Goal: Task Accomplishment & Management: Use online tool/utility

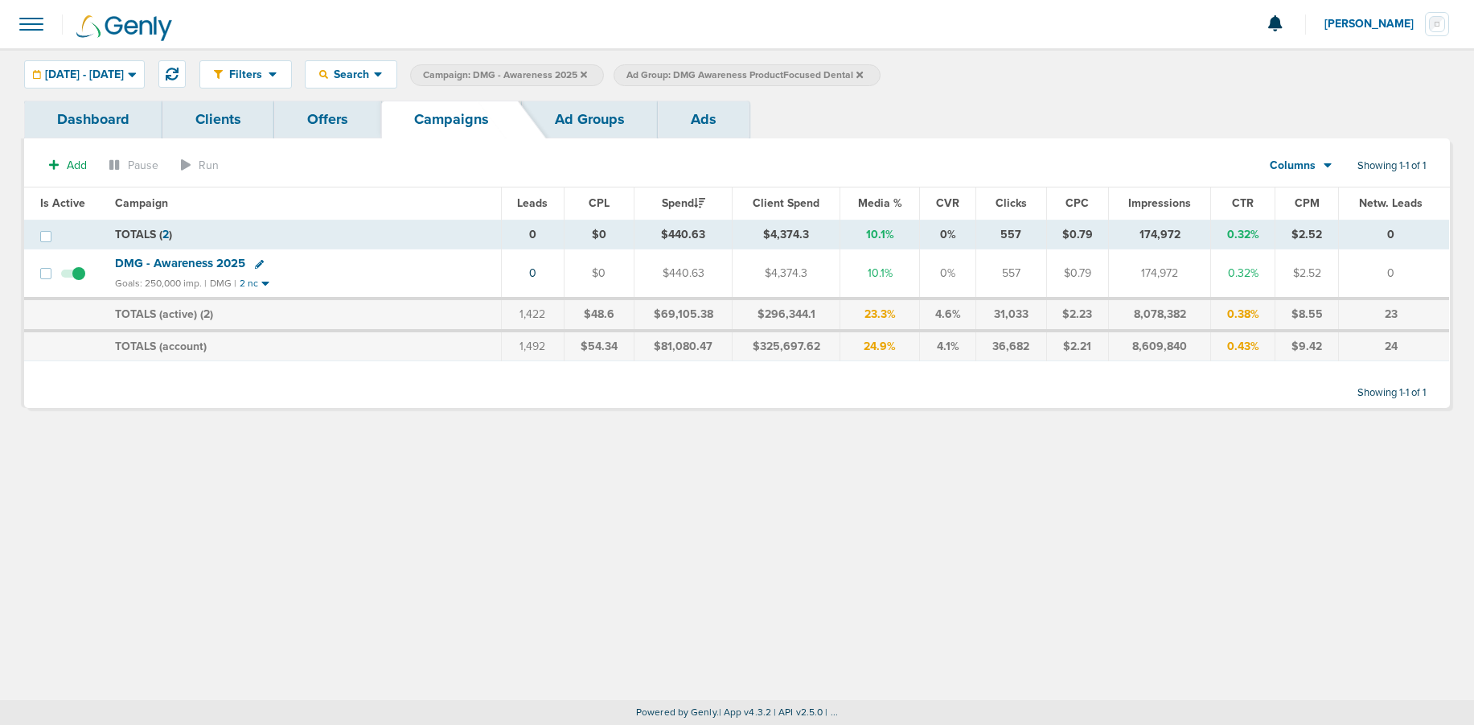
click at [172, 265] on span "DMG - Awareness 2025" at bounding box center [180, 263] width 130 height 14
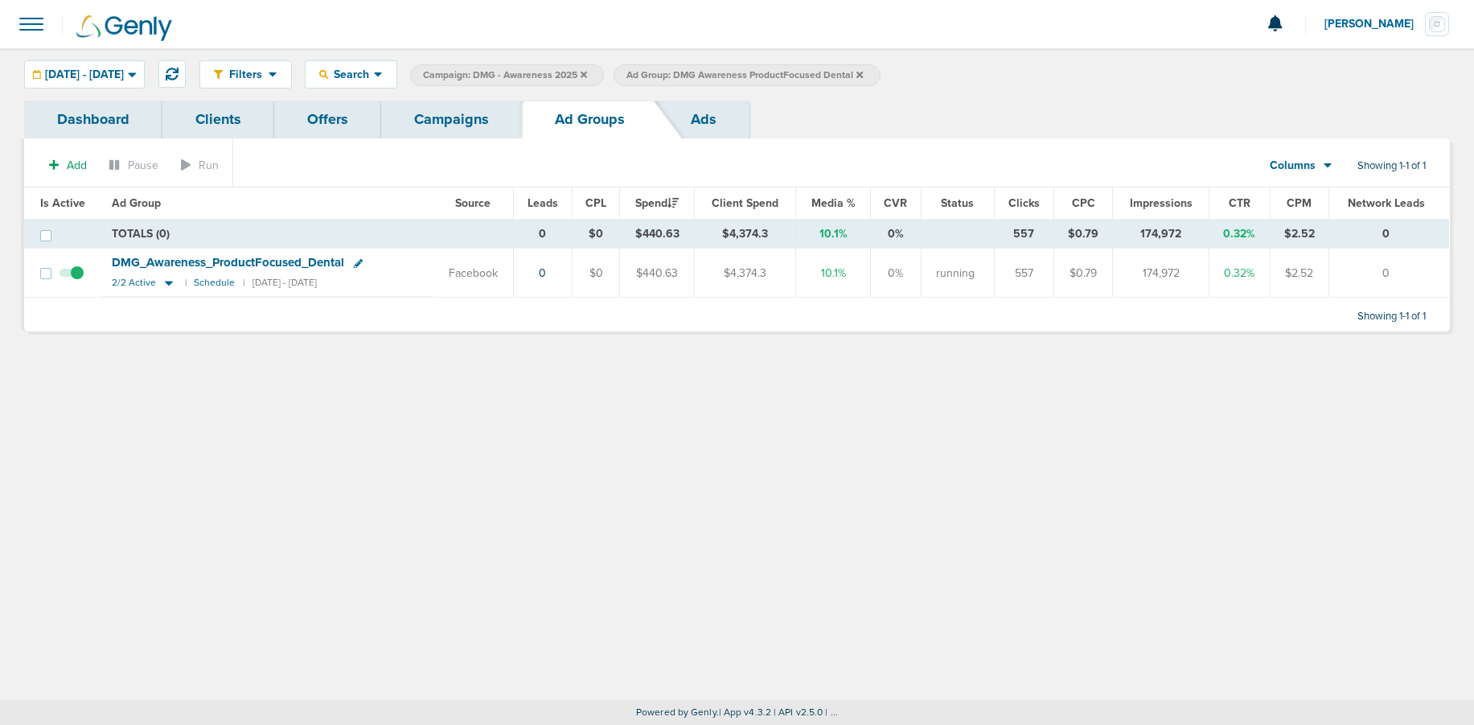
click at [244, 266] on span "DMG_ Awareness_ ProductFocused_ Dental" at bounding box center [228, 262] width 232 height 14
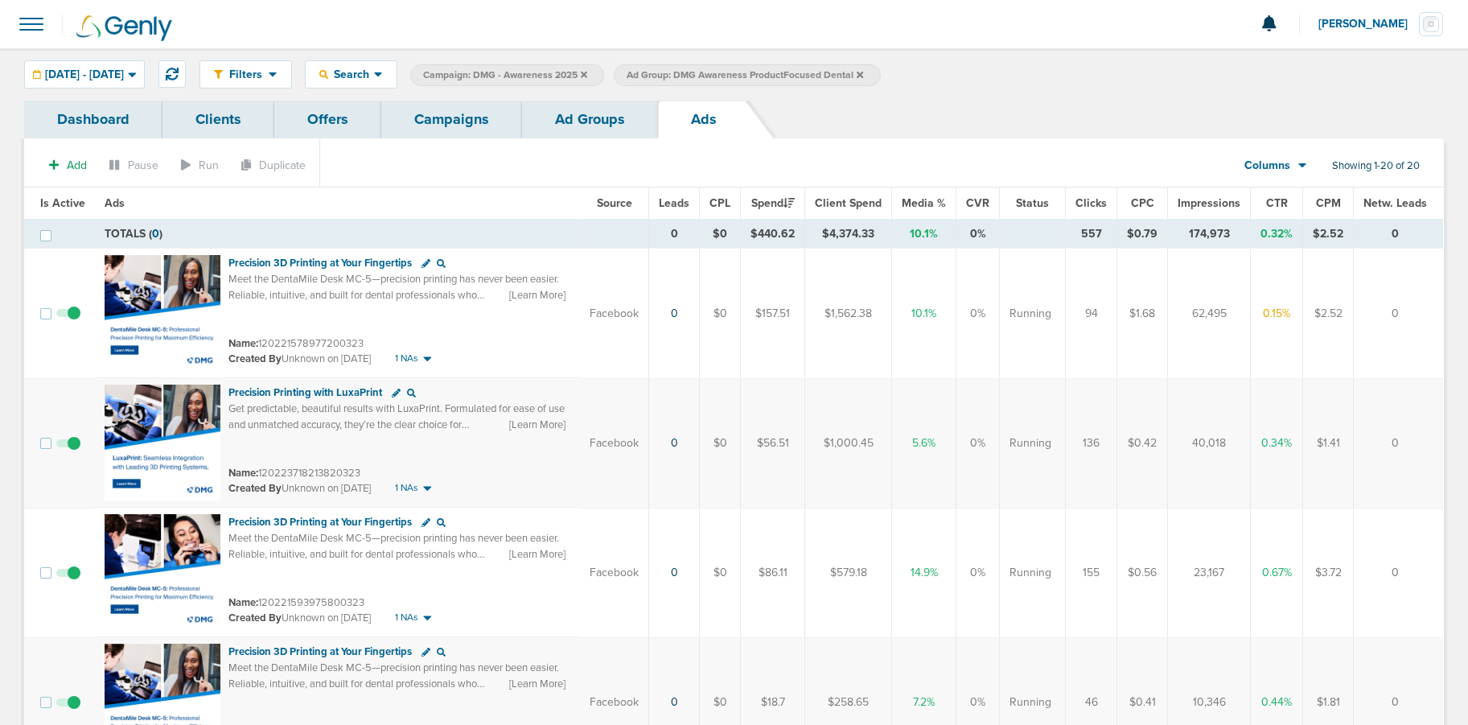
click at [1281, 201] on span "CTR" at bounding box center [1277, 203] width 22 height 14
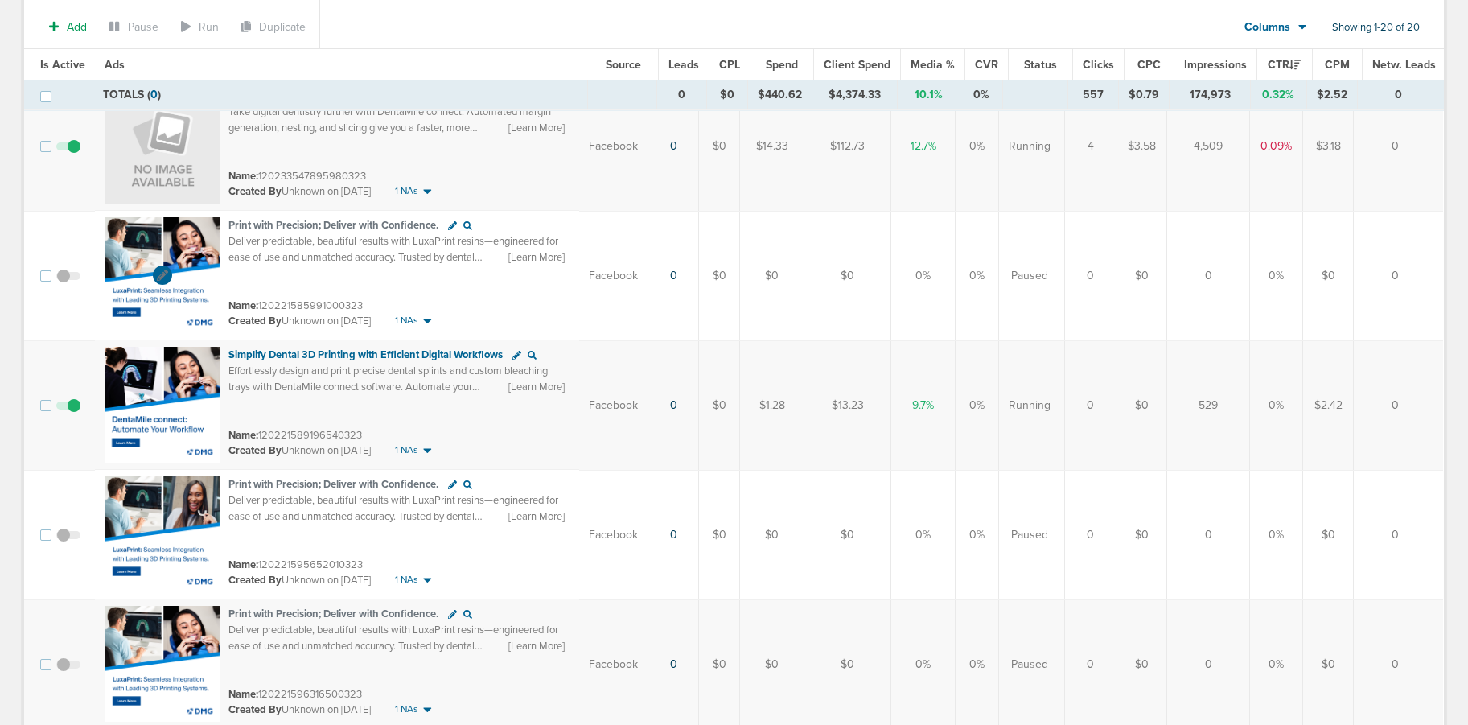
scroll to position [2113, 0]
click at [75, 414] on span at bounding box center [68, 414] width 24 height 0
click at [68, 409] on input "checkbox" at bounding box center [68, 409] width 0 height 0
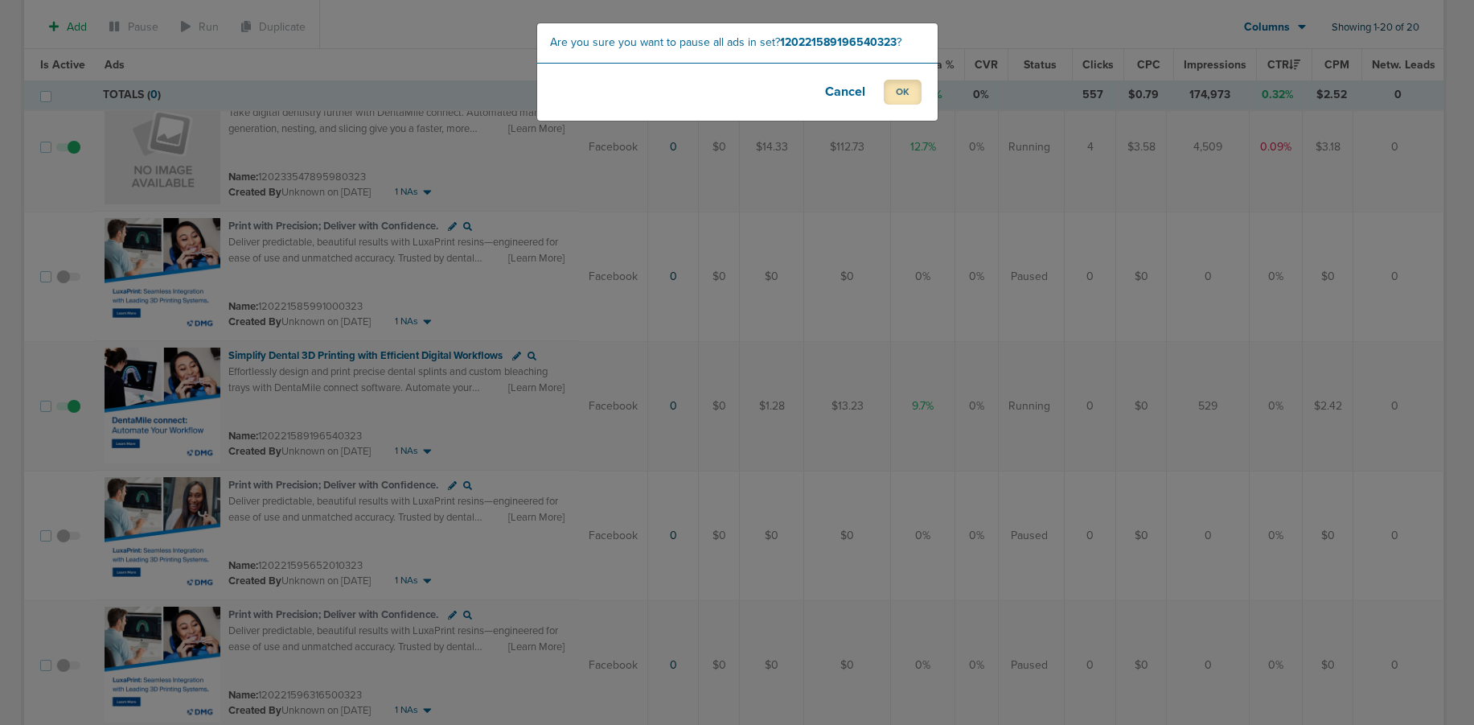
click at [906, 80] on button "OK" at bounding box center [903, 92] width 38 height 25
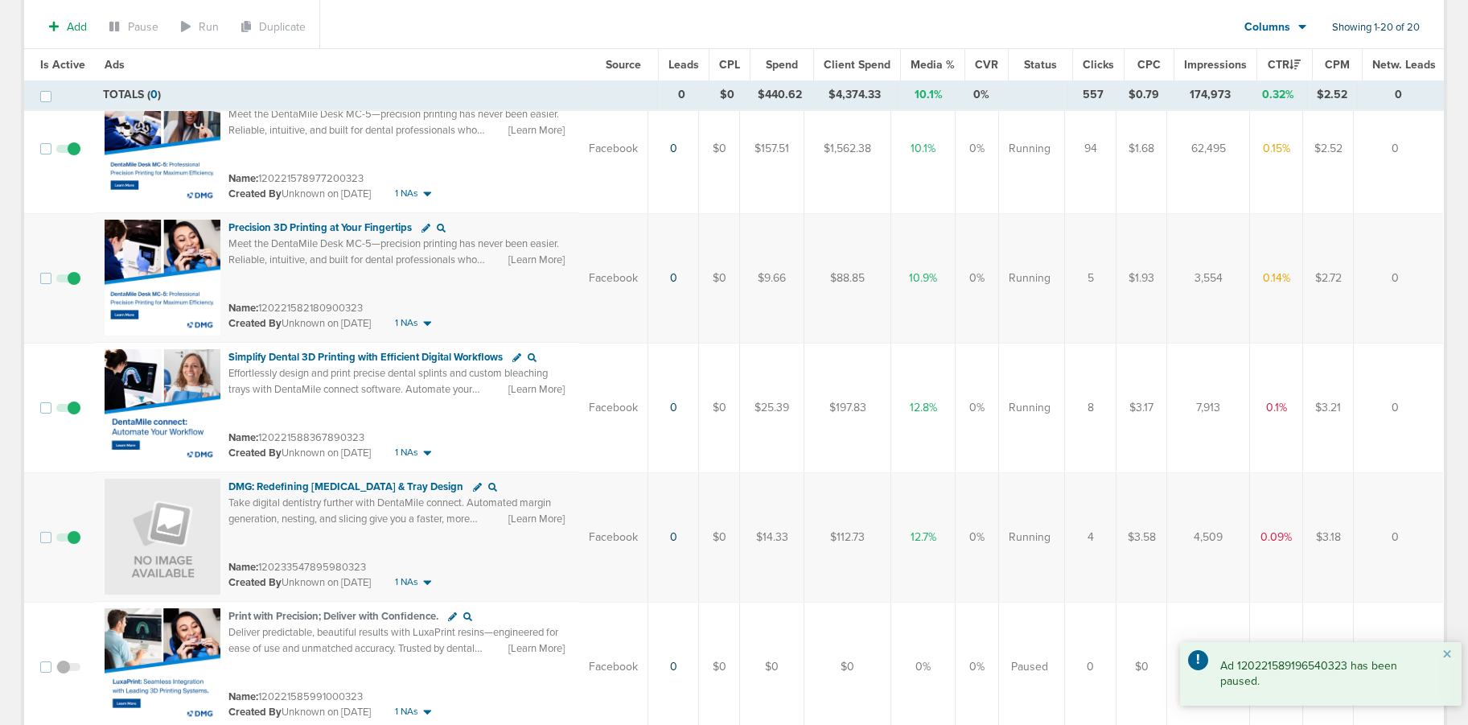
scroll to position [1600, 0]
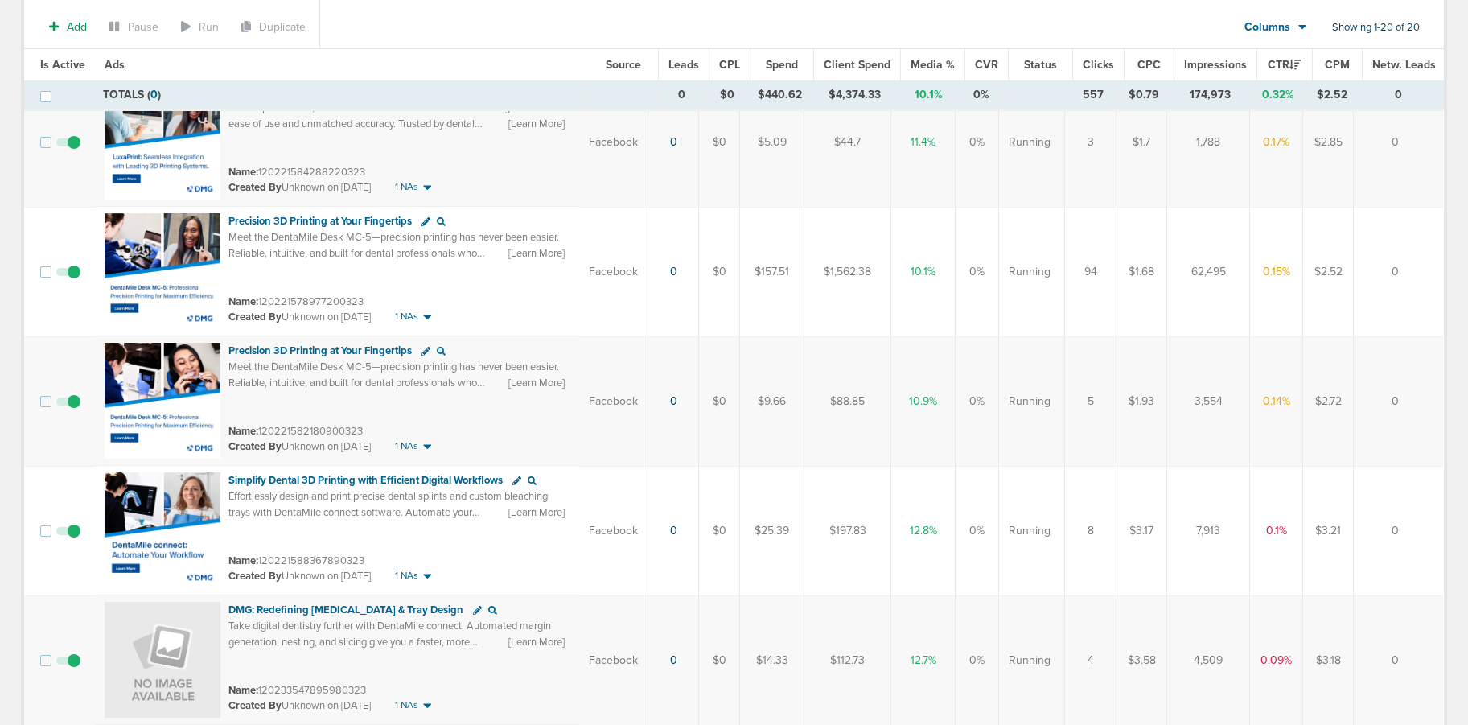
click at [71, 539] on span at bounding box center [68, 539] width 24 height 0
click at [68, 534] on input "checkbox" at bounding box center [68, 534] width 0 height 0
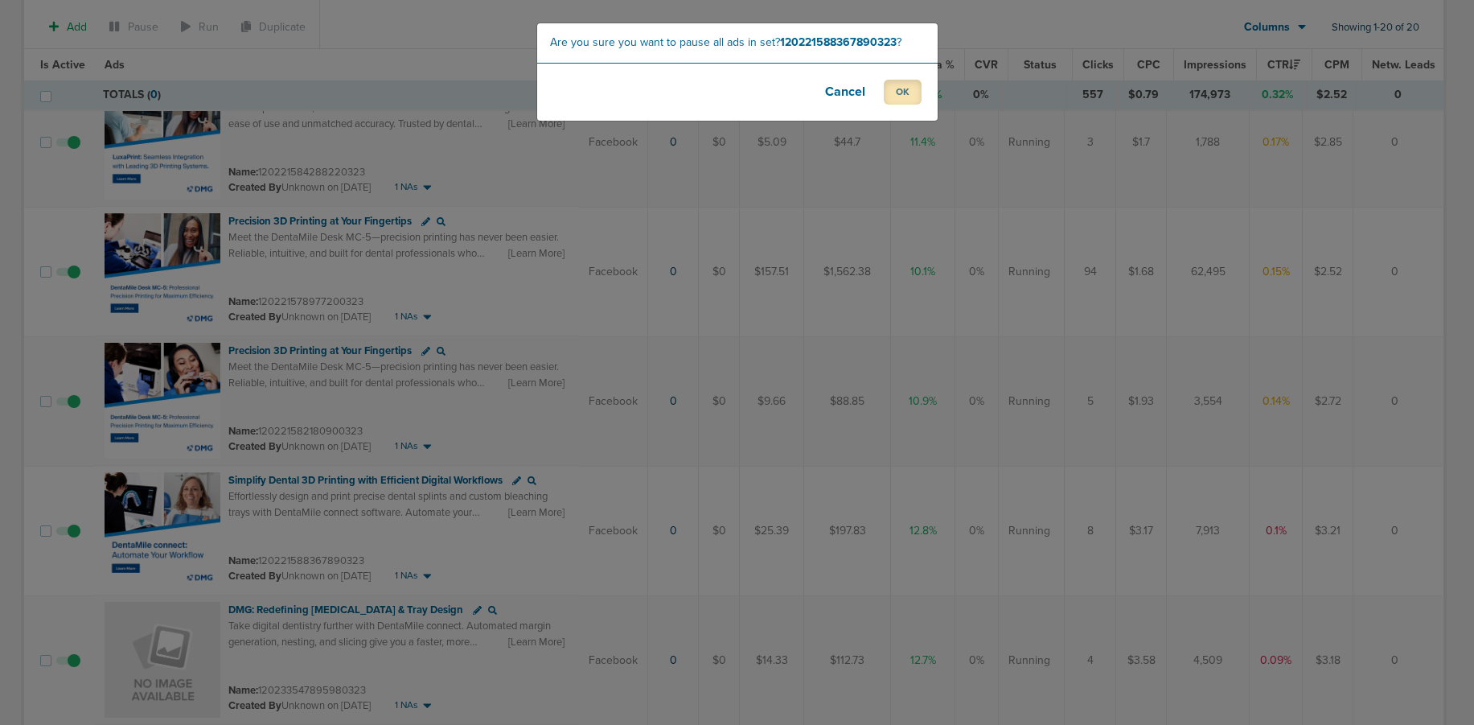
click at [906, 92] on button "OK" at bounding box center [903, 92] width 38 height 25
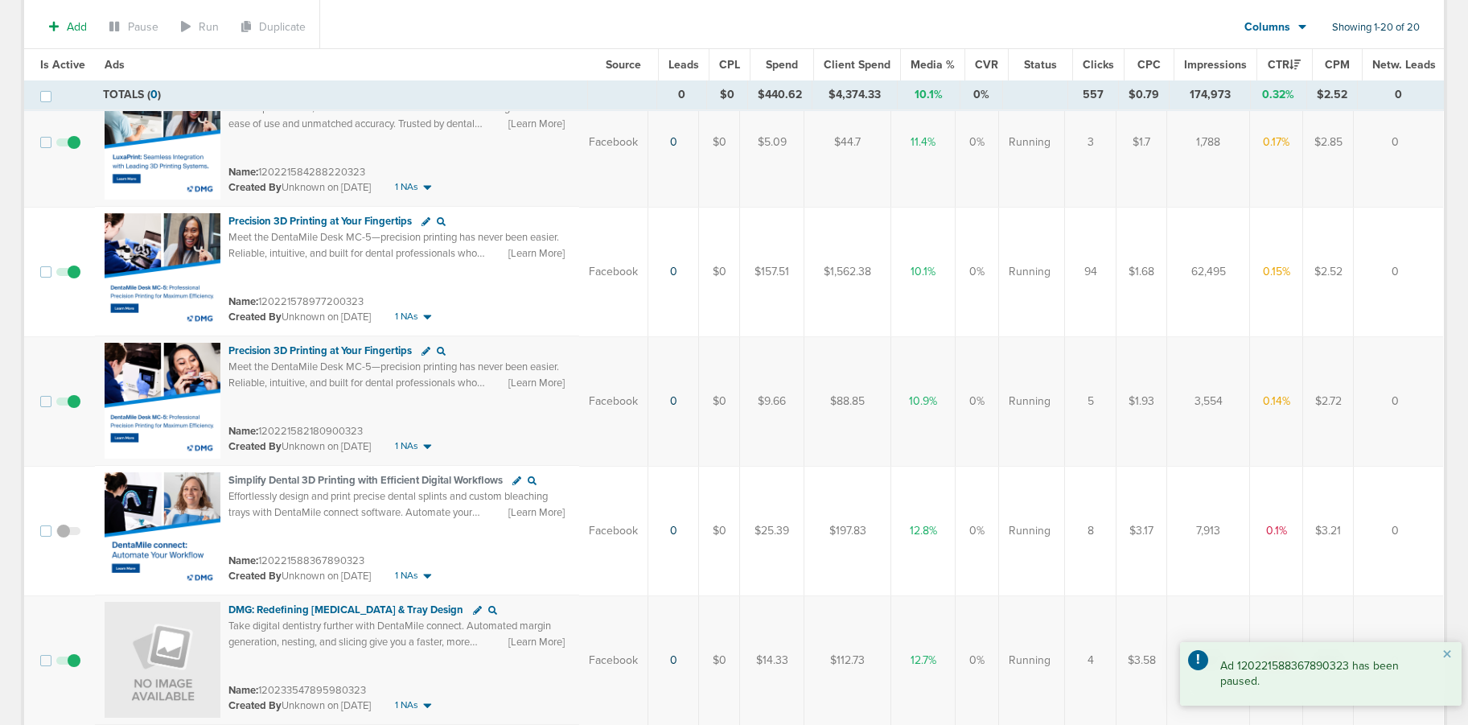
click at [72, 409] on span at bounding box center [68, 409] width 24 height 0
click at [68, 405] on input "checkbox" at bounding box center [68, 405] width 0 height 0
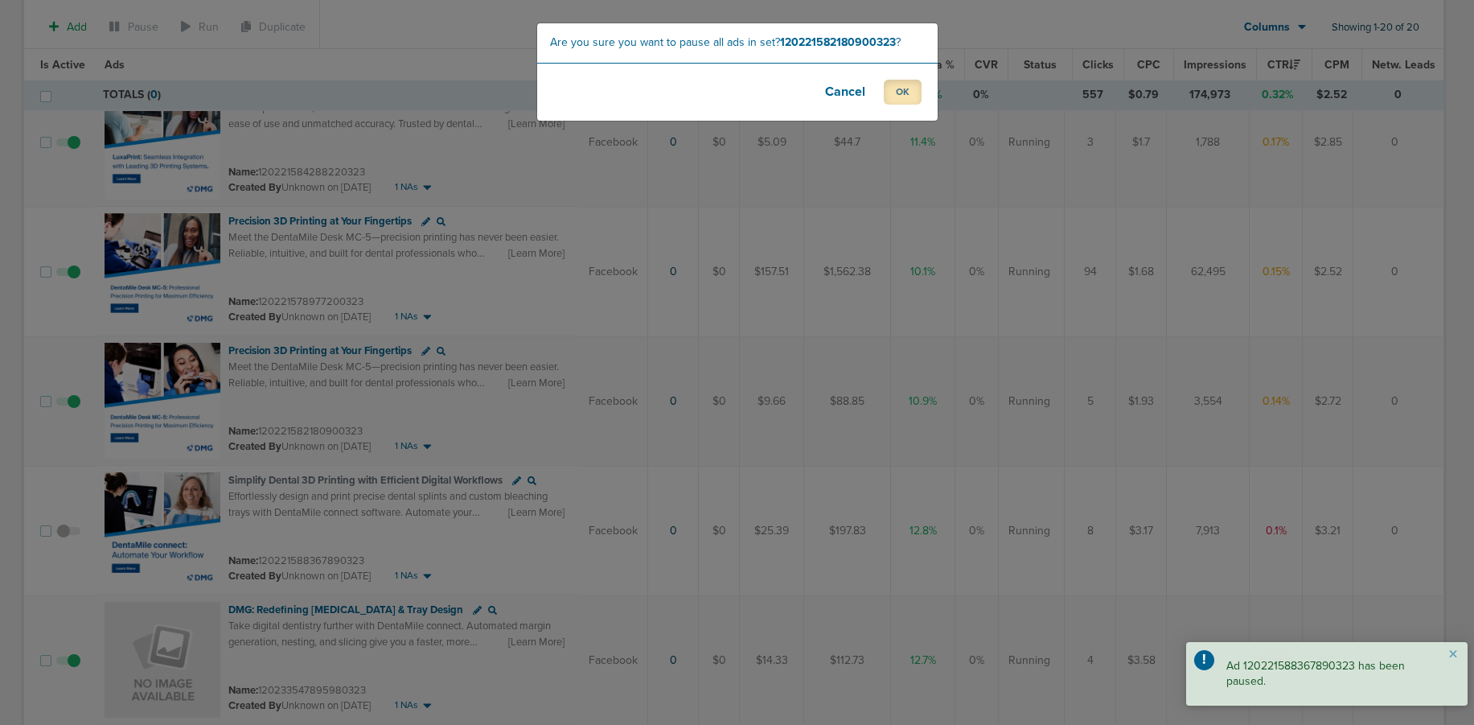
drag, startPoint x: 898, startPoint y: 92, endPoint x: 886, endPoint y: 89, distance: 13.3
click at [898, 92] on button "OK" at bounding box center [903, 92] width 38 height 25
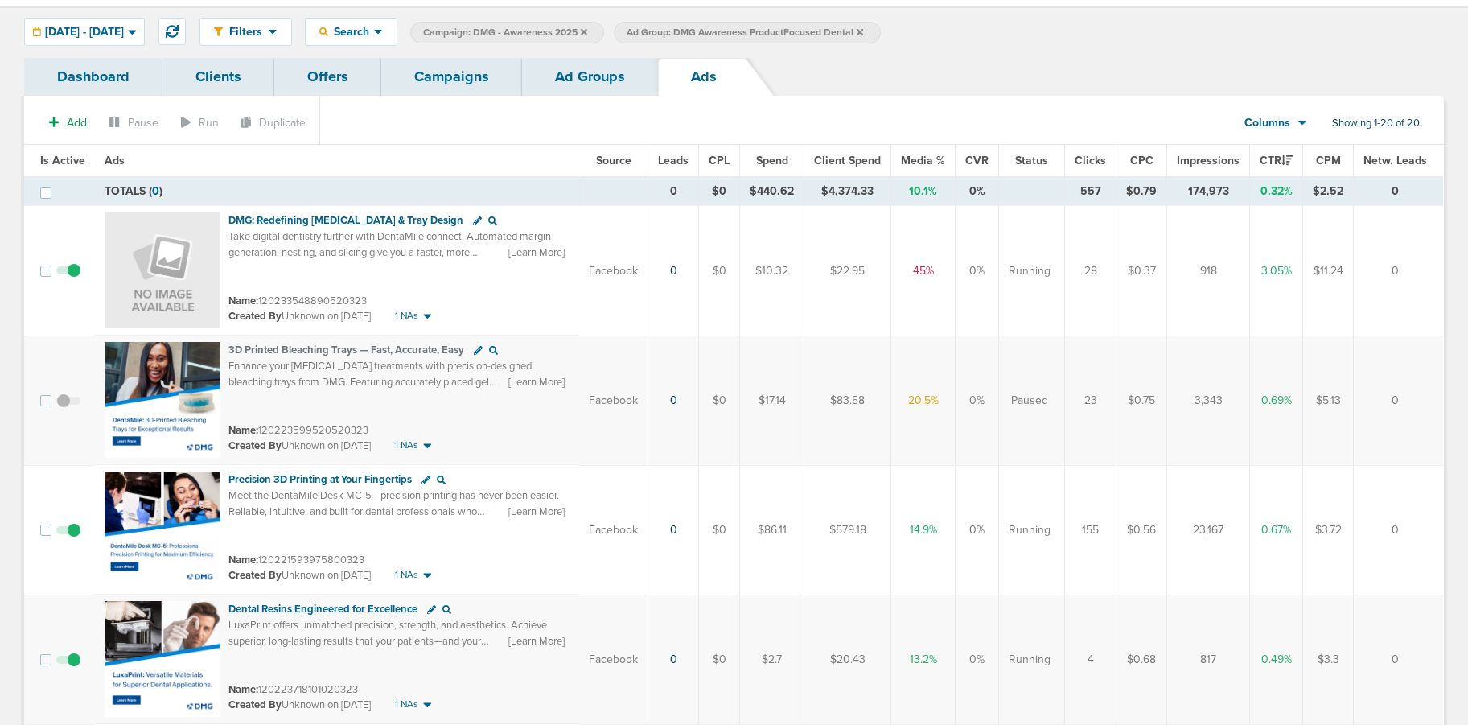
scroll to position [0, 0]
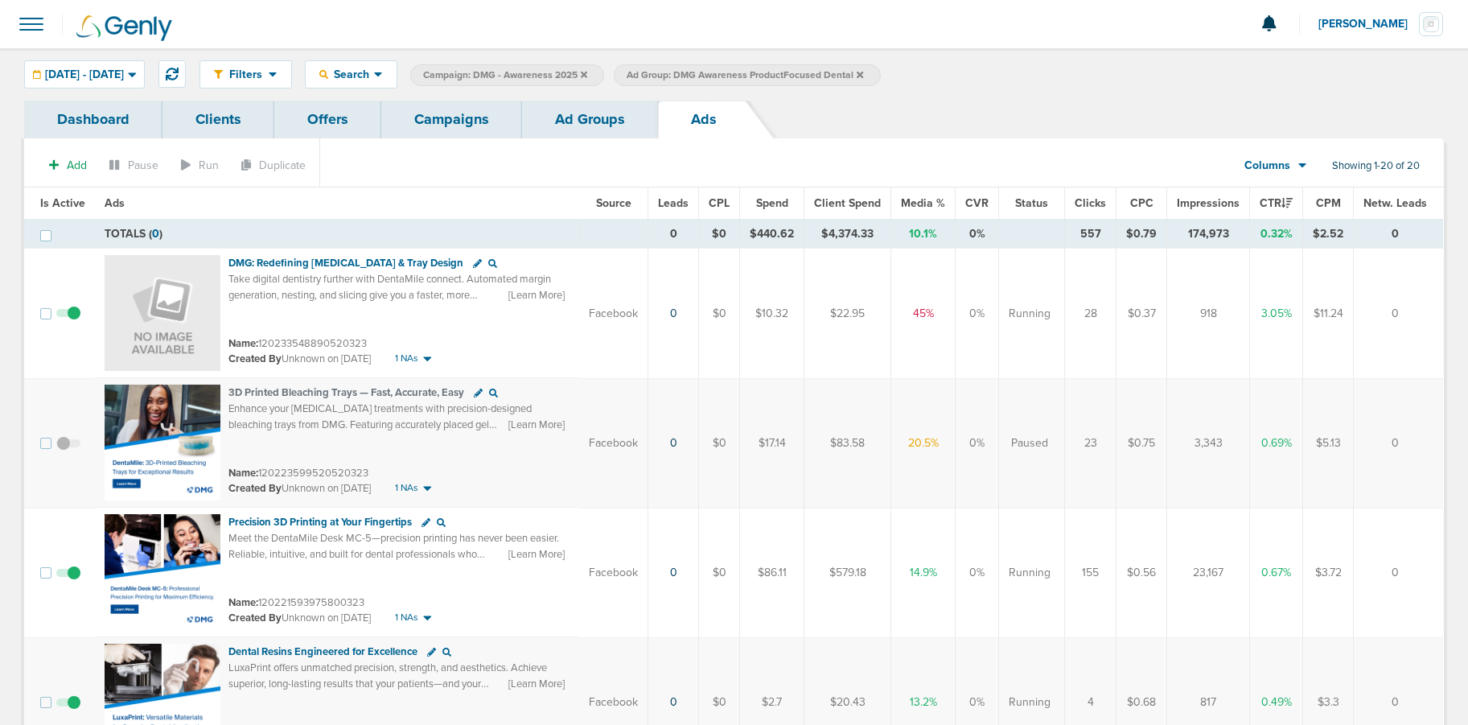
click at [586, 114] on link "Ad Groups" at bounding box center [590, 120] width 136 height 38
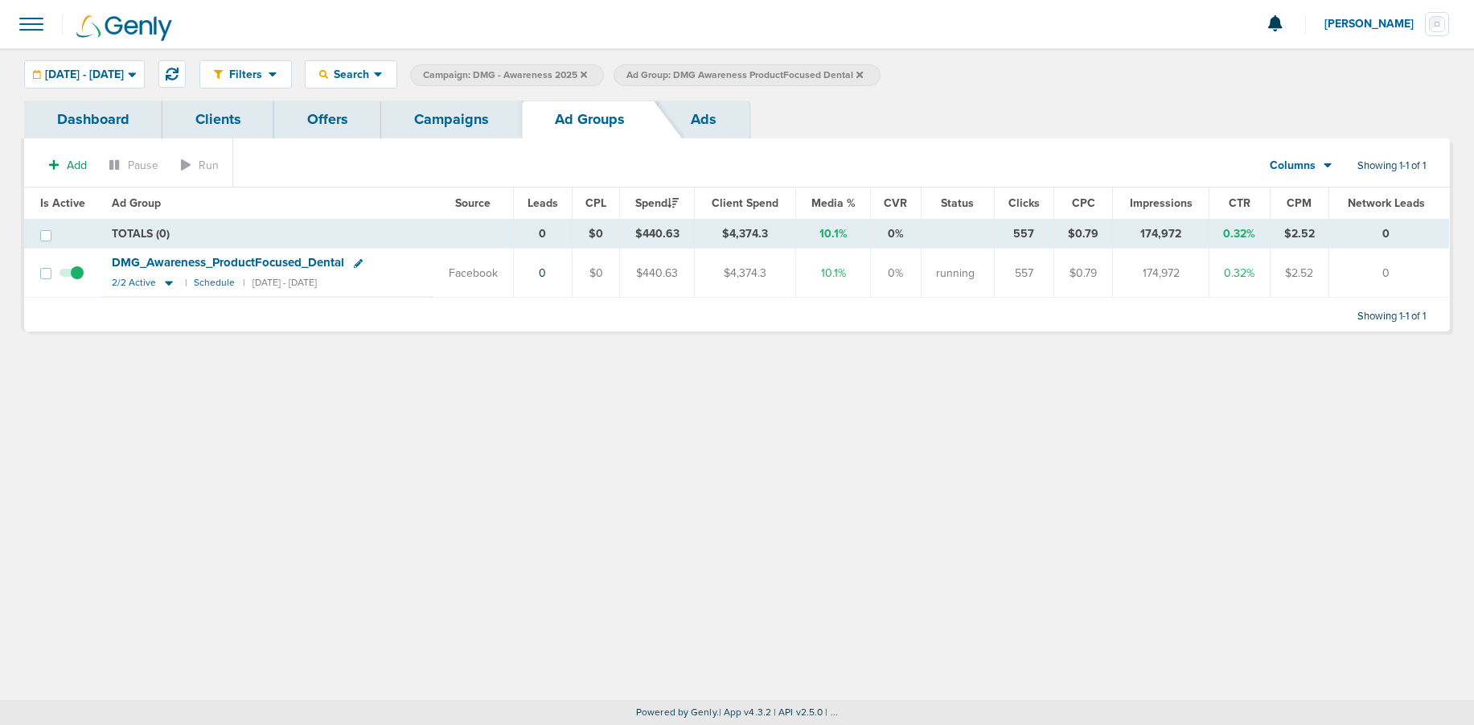
click at [863, 75] on icon at bounding box center [860, 74] width 6 height 6
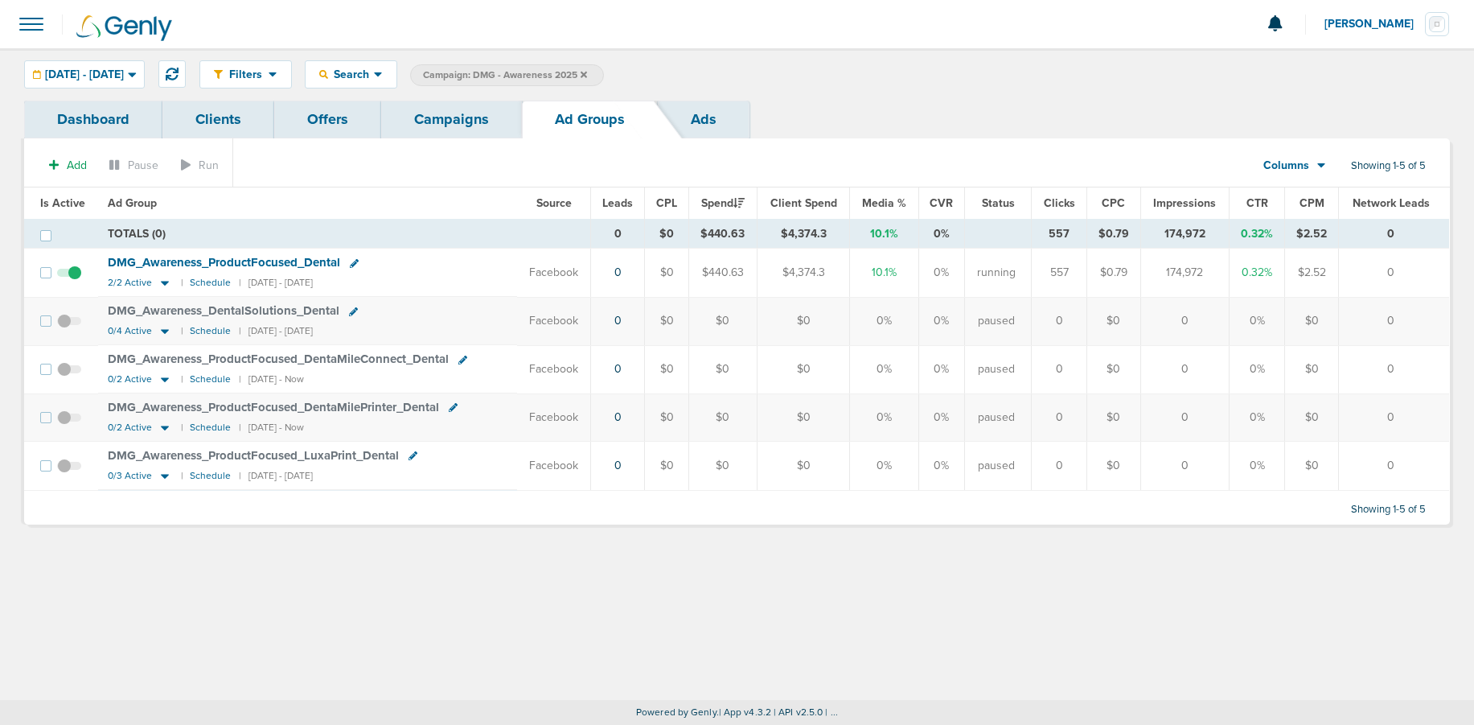
click at [458, 125] on link "Campaigns" at bounding box center [451, 120] width 141 height 38
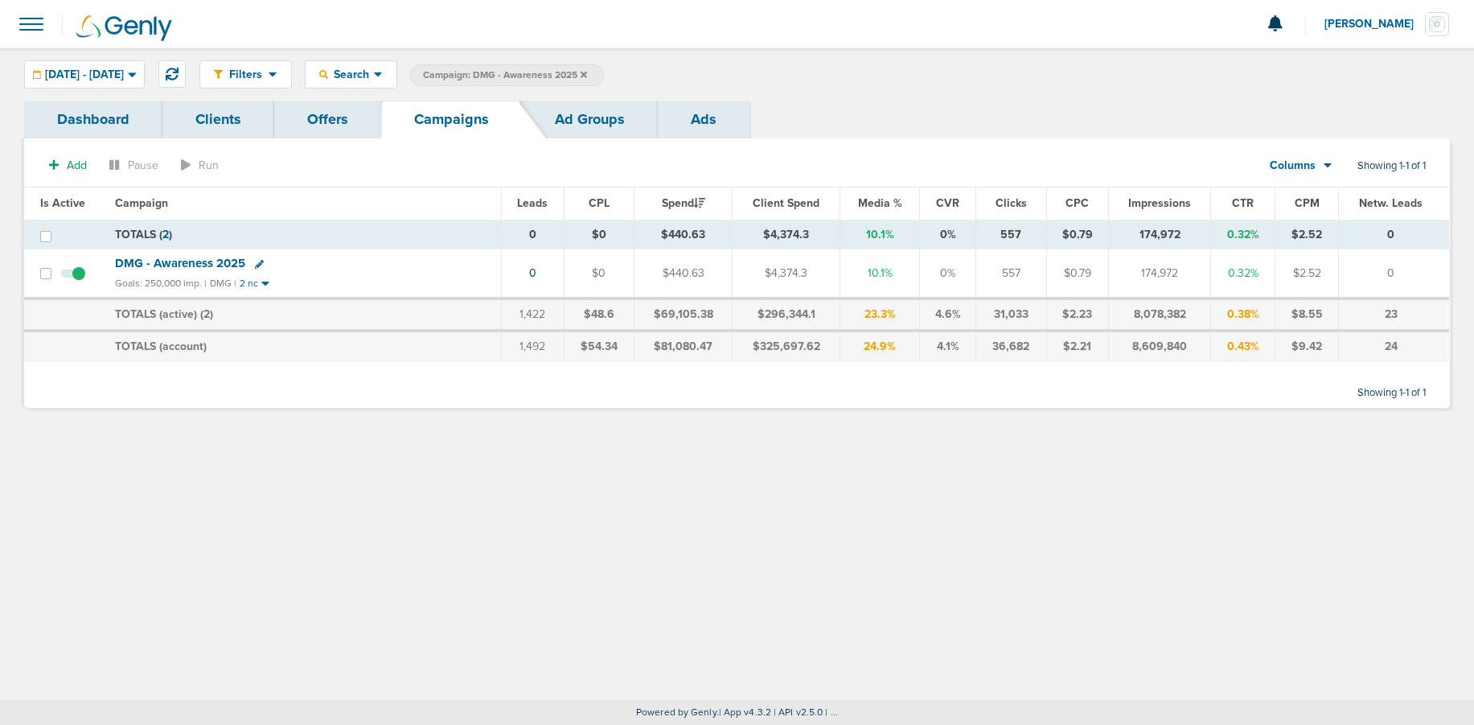
drag, startPoint x: 585, startPoint y: 121, endPoint x: 628, endPoint y: 85, distance: 56.0
click at [585, 121] on link "Ad Groups" at bounding box center [590, 120] width 136 height 38
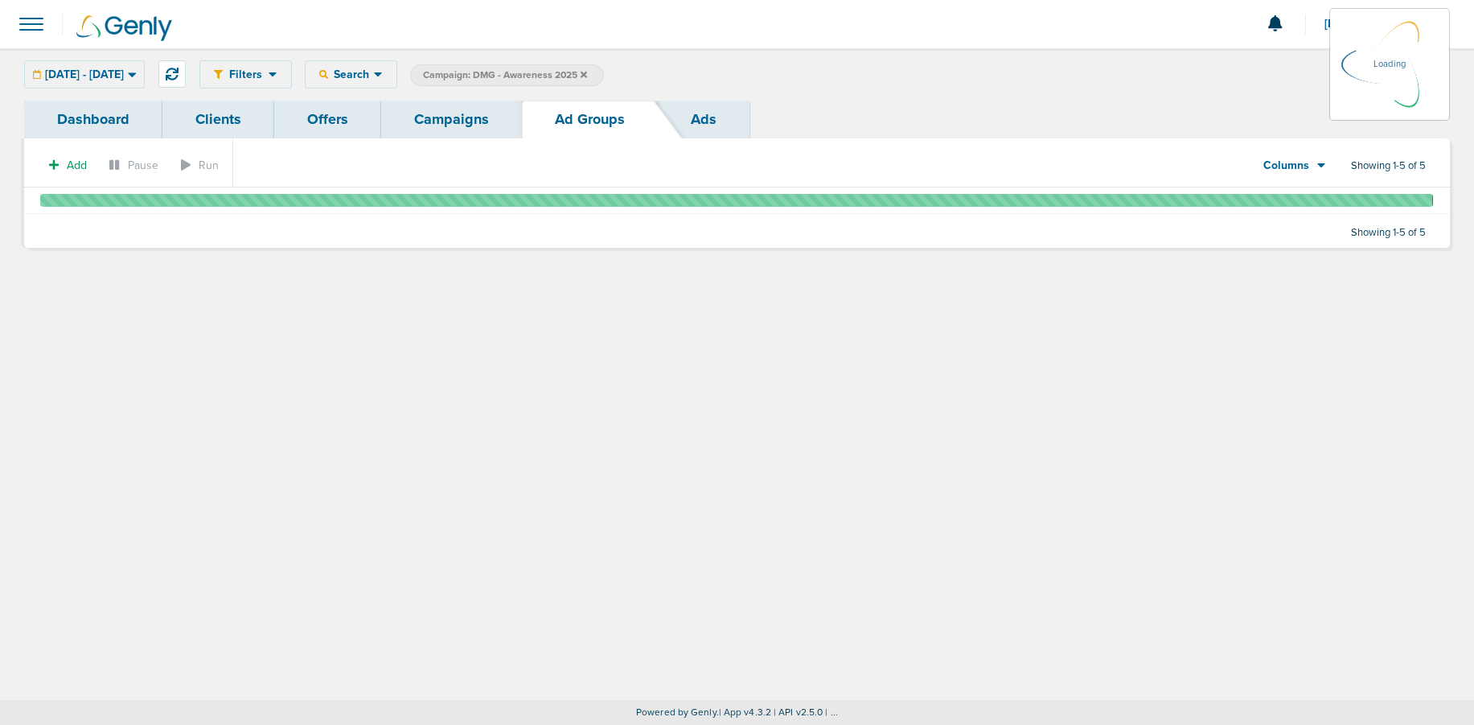
click at [587, 75] on icon at bounding box center [584, 74] width 6 height 6
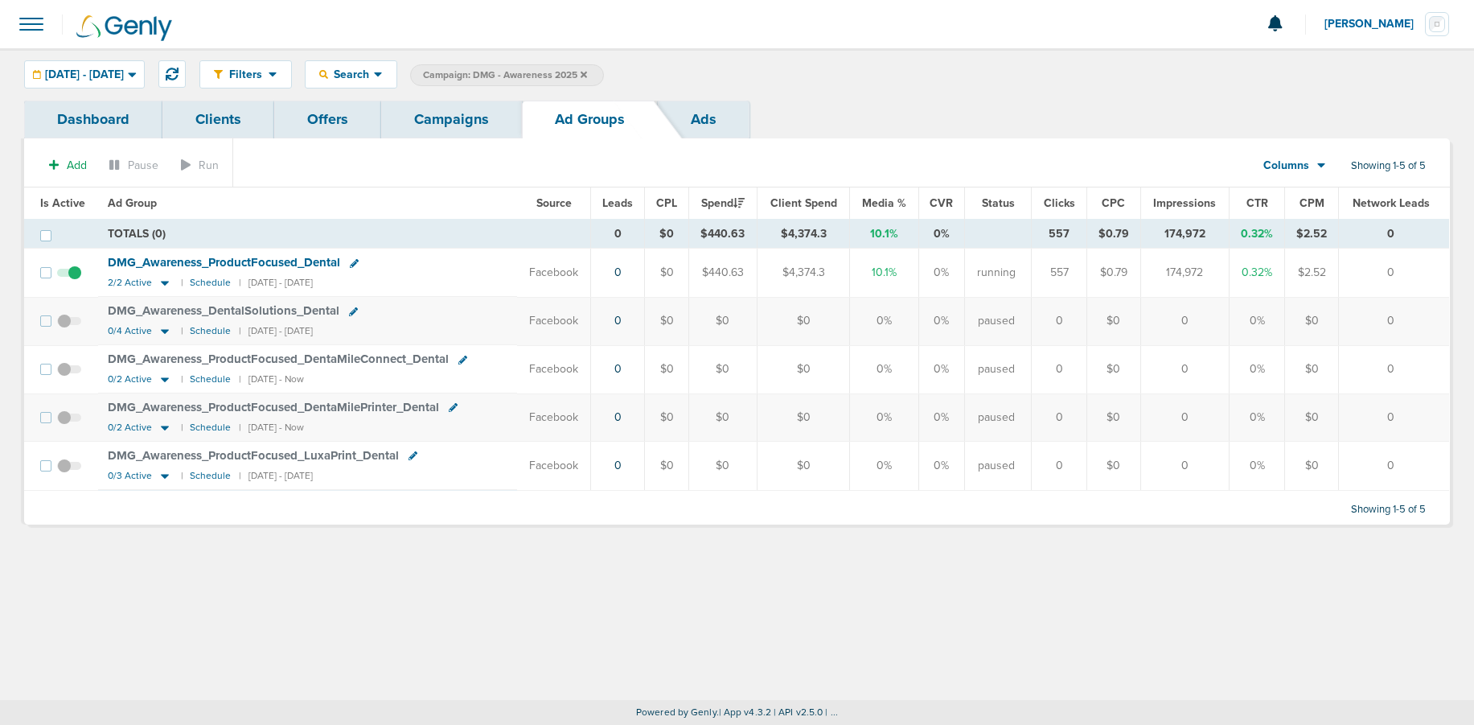
click at [587, 75] on icon at bounding box center [584, 74] width 6 height 6
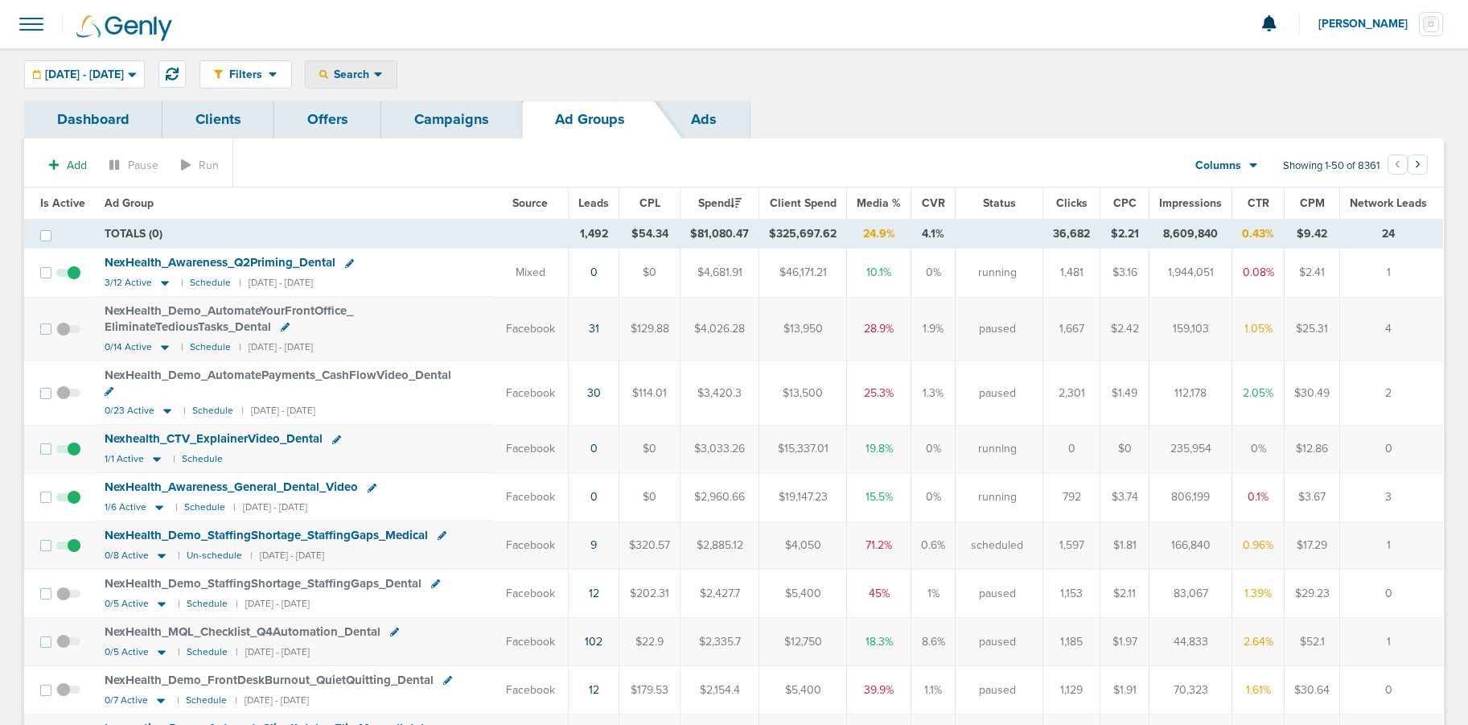
click at [374, 75] on span "Search" at bounding box center [351, 75] width 46 height 14
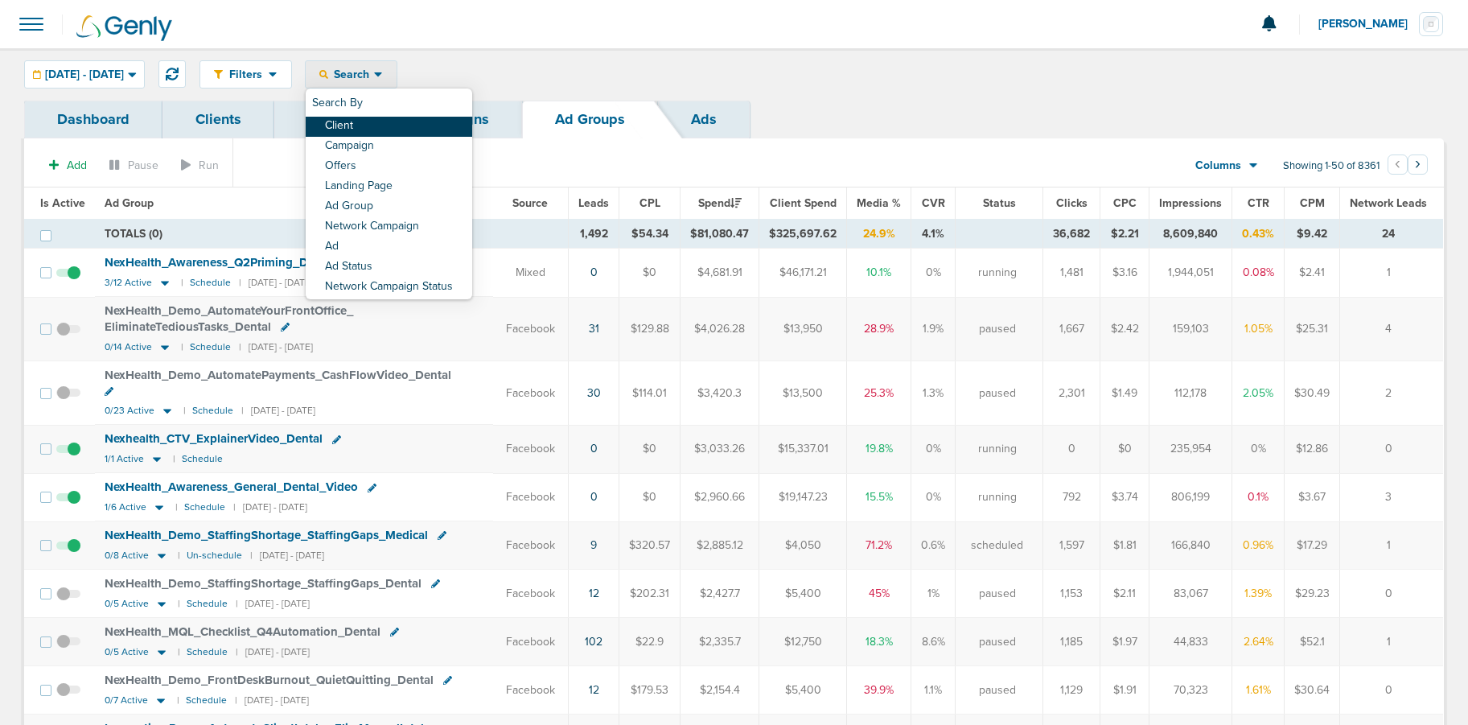
click at [384, 129] on link "Client" at bounding box center [389, 127] width 166 height 20
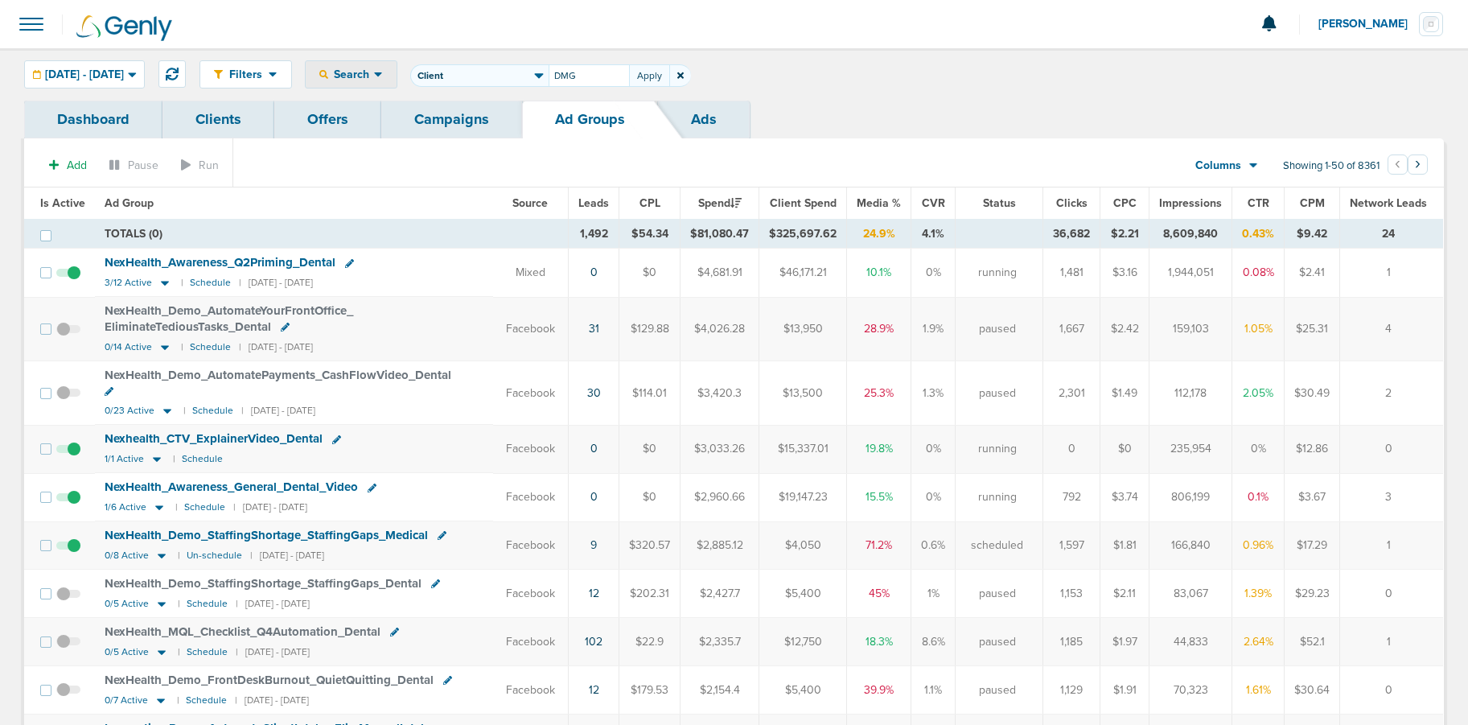
type input "DMG"
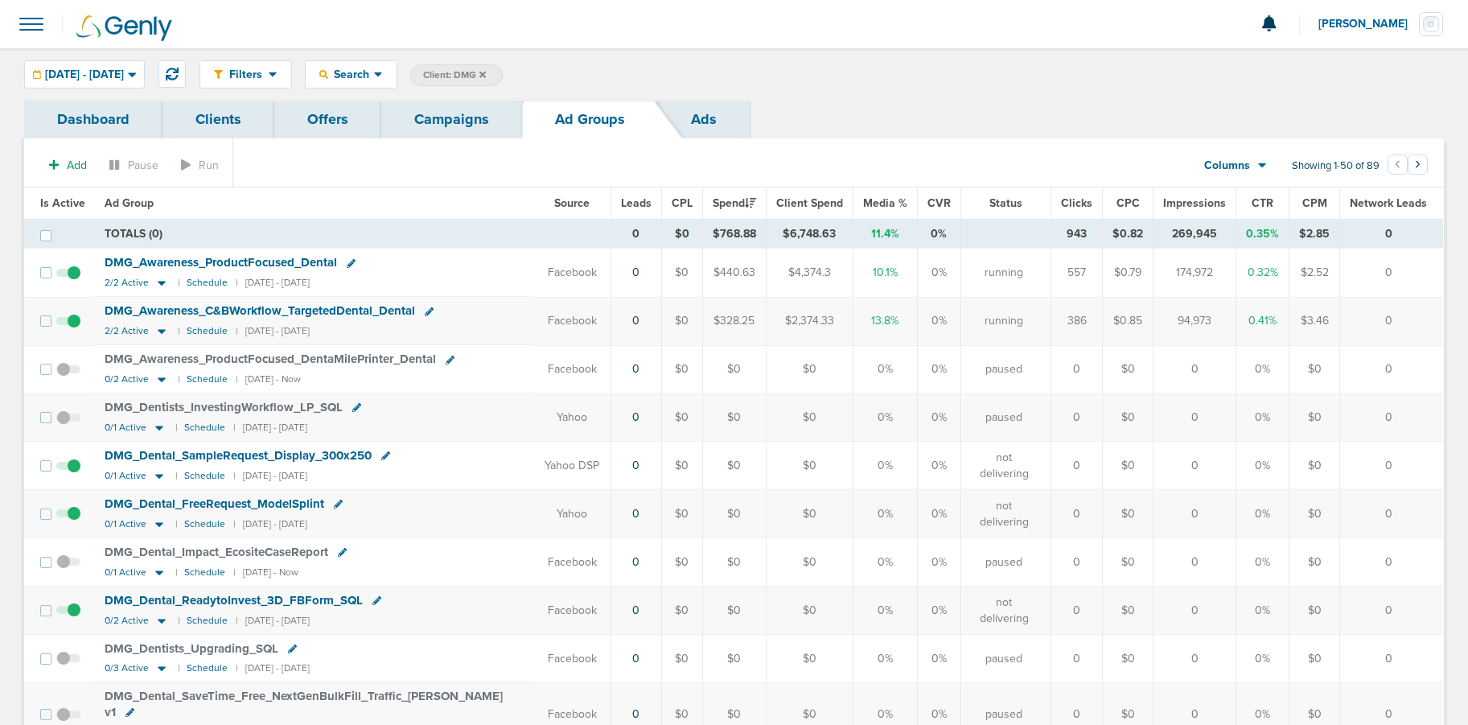
click at [464, 114] on link "Campaigns" at bounding box center [451, 120] width 141 height 38
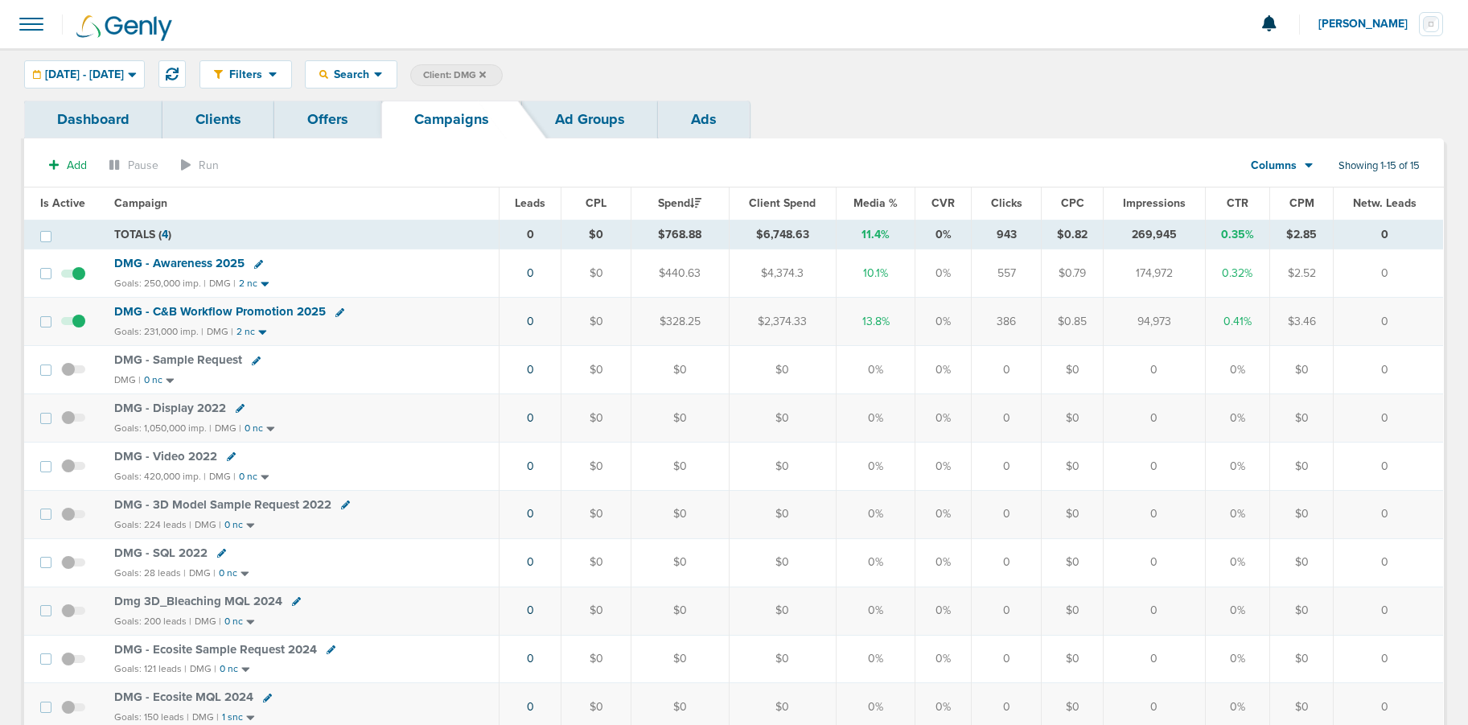
click at [212, 306] on span "DMG - C&B Workflow Promotion 2025" at bounding box center [220, 311] width 212 height 14
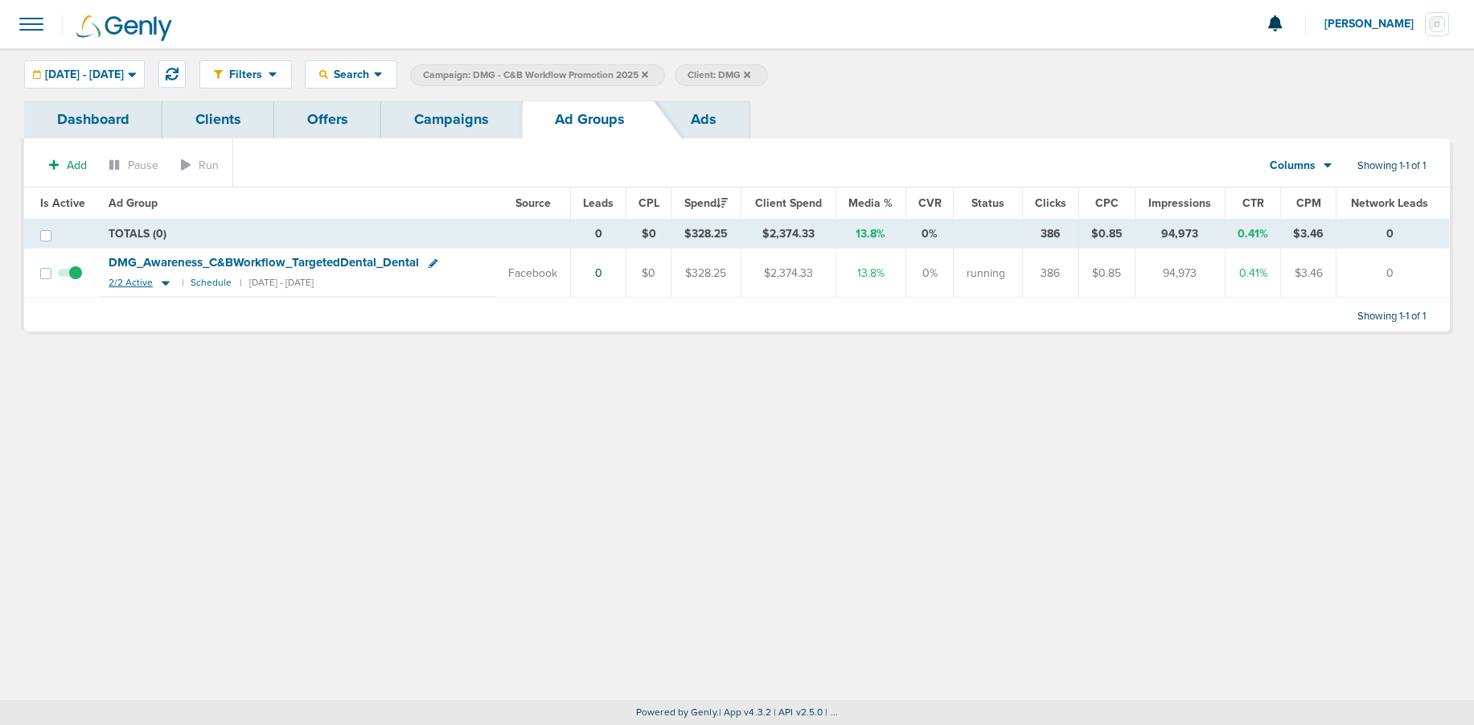
click at [165, 285] on icon at bounding box center [166, 283] width 16 height 14
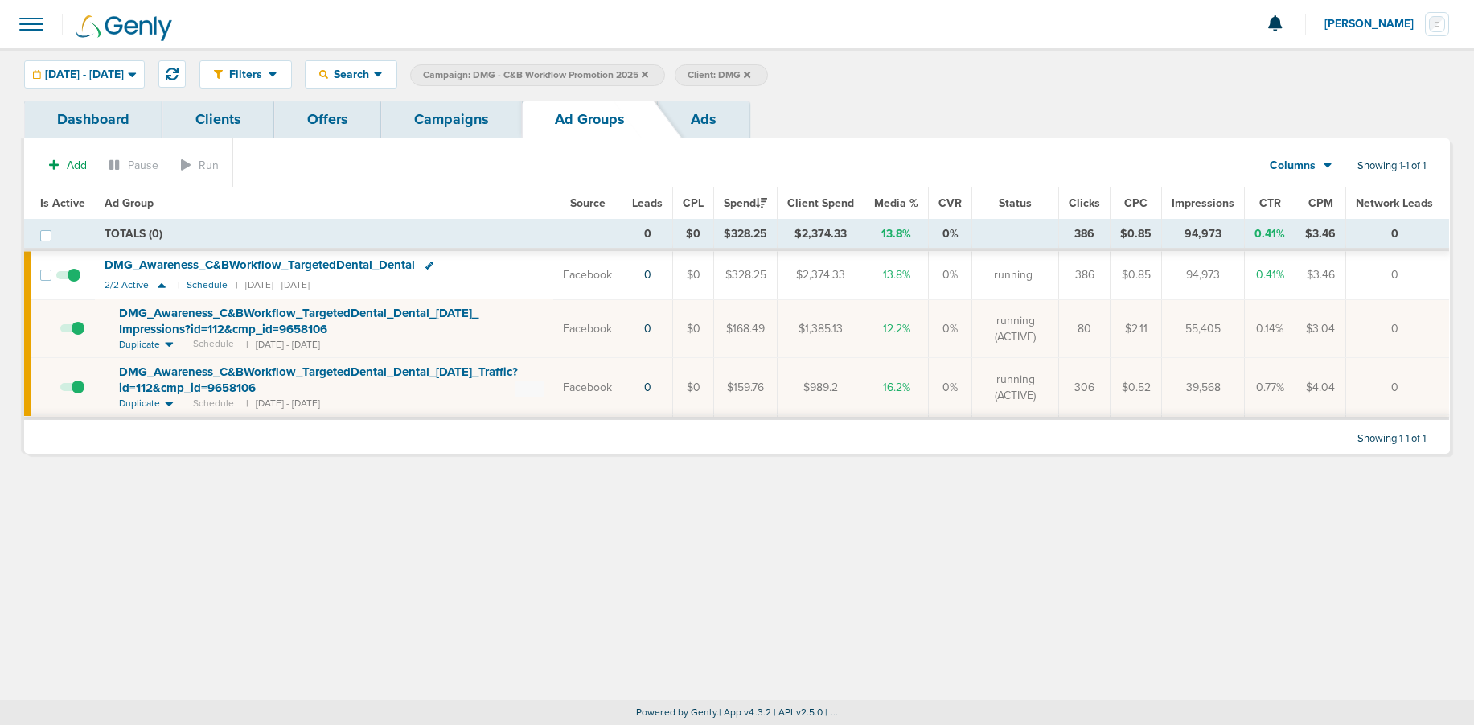
click at [175, 324] on span "DMG_ Awareness_ C&BWorkflow_ TargetedDental_ Dental_ [DATE]_ Impressions?id=112…" at bounding box center [299, 321] width 360 height 31
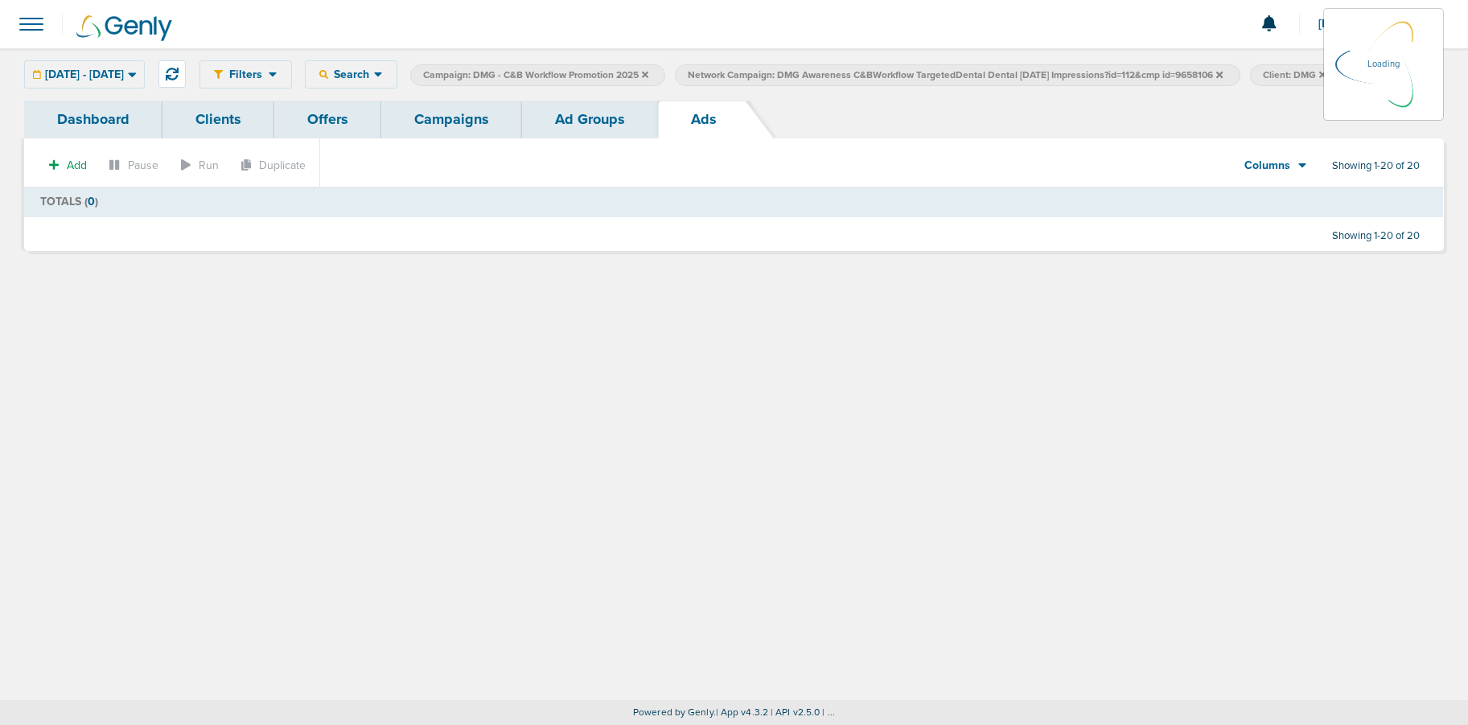
scroll to position [2, 0]
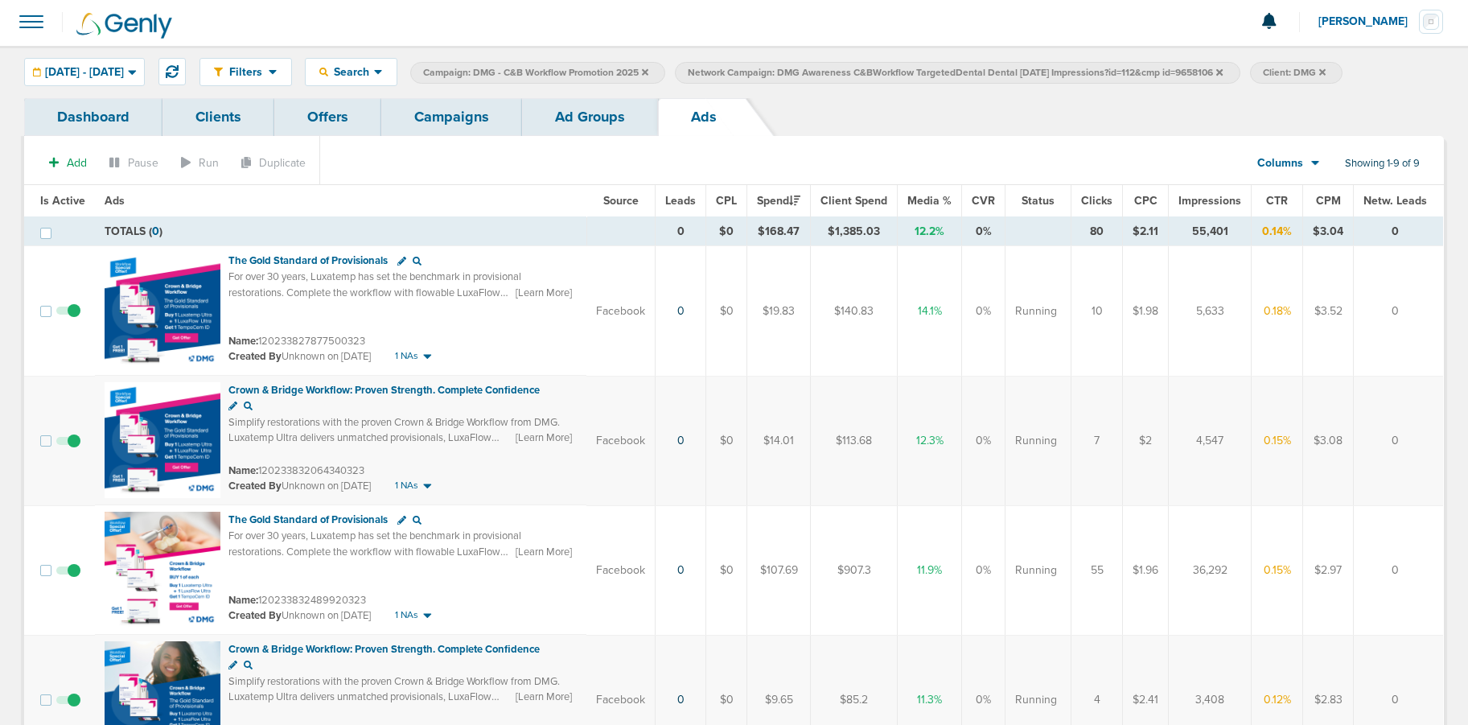
click at [1274, 203] on span "CTR" at bounding box center [1277, 201] width 22 height 14
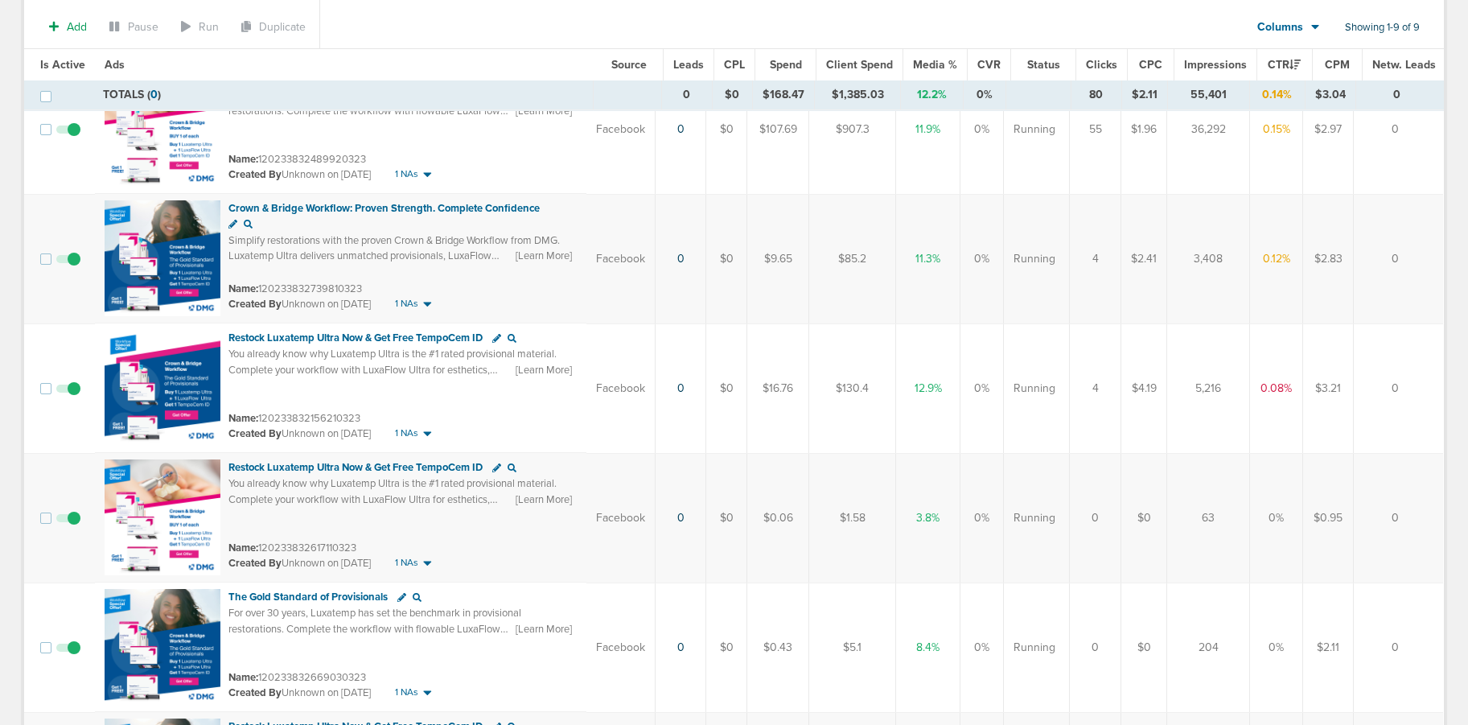
scroll to position [446, 0]
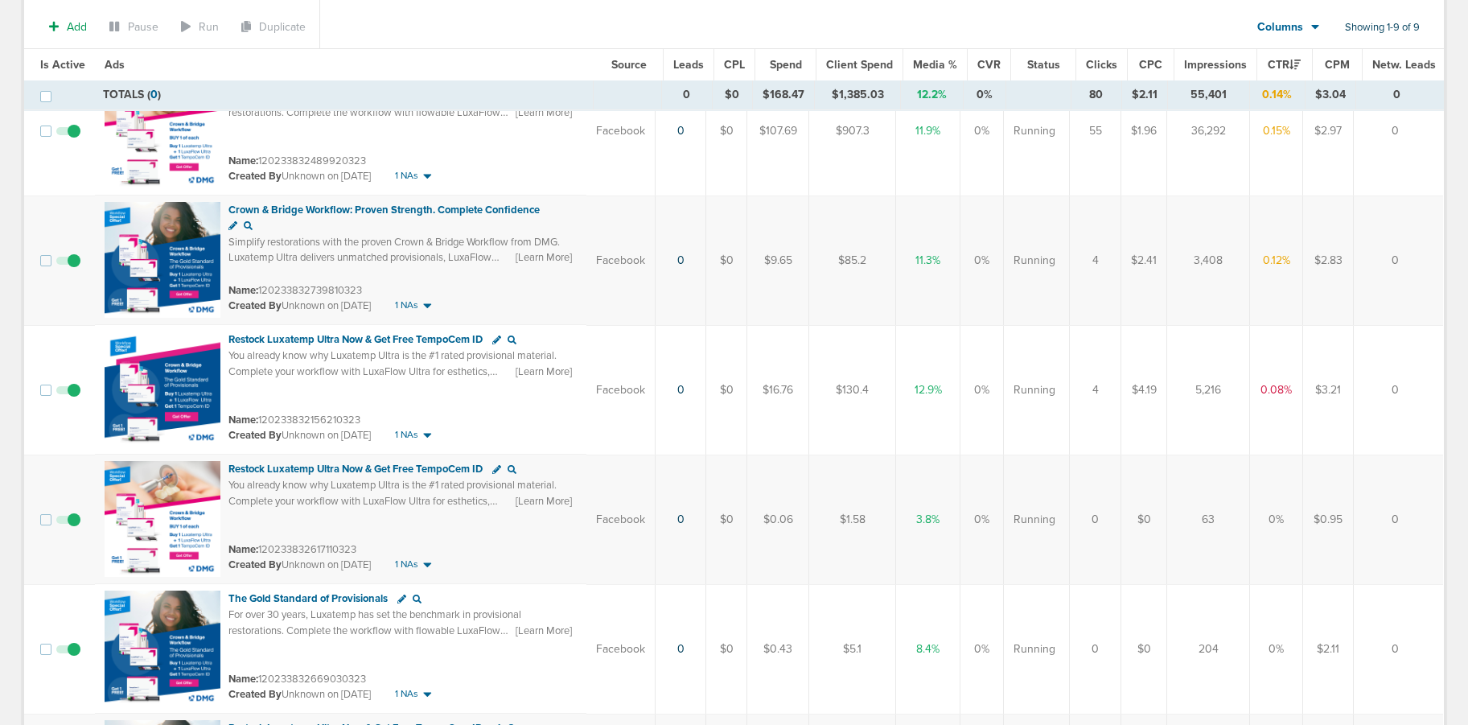
click at [72, 398] on span at bounding box center [68, 398] width 24 height 0
click at [68, 393] on input "checkbox" at bounding box center [68, 393] width 0 height 0
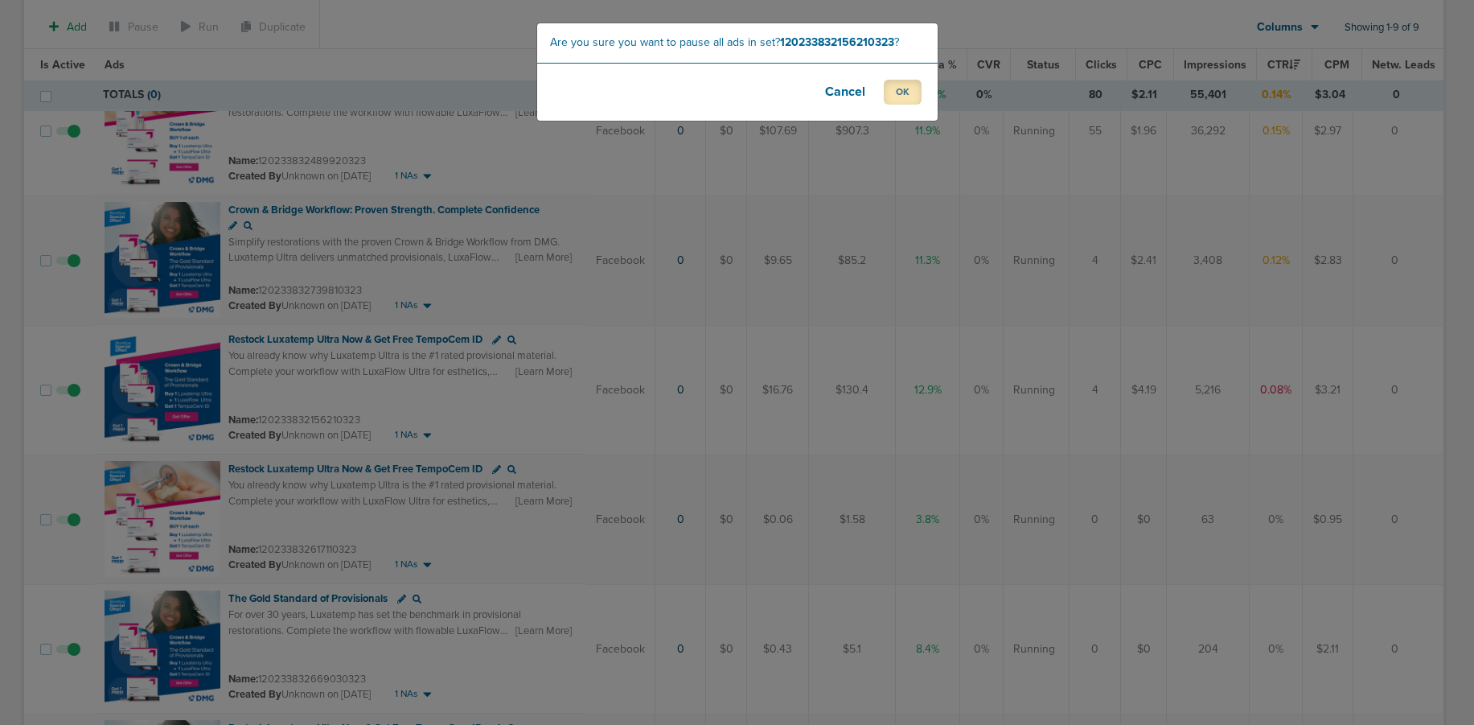
click at [910, 91] on button "OK" at bounding box center [903, 92] width 38 height 25
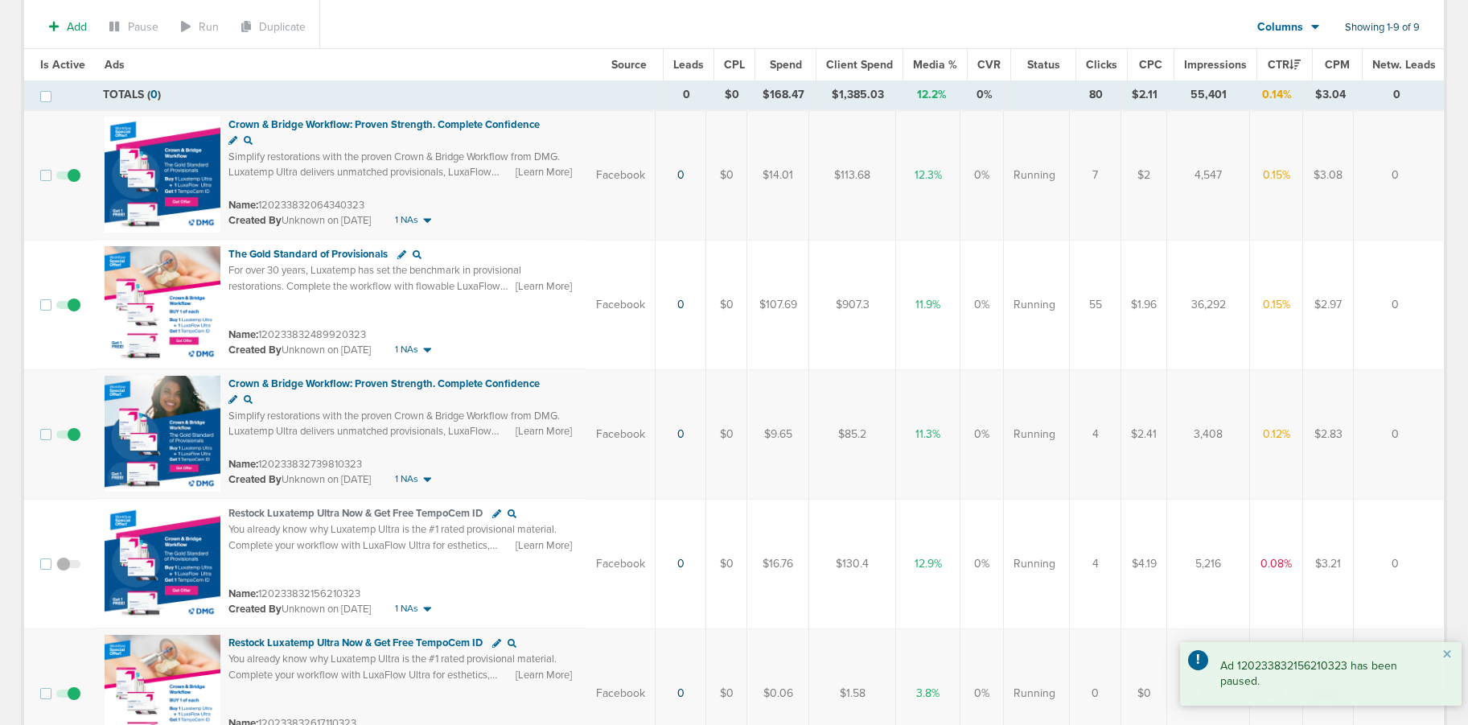
scroll to position [56, 0]
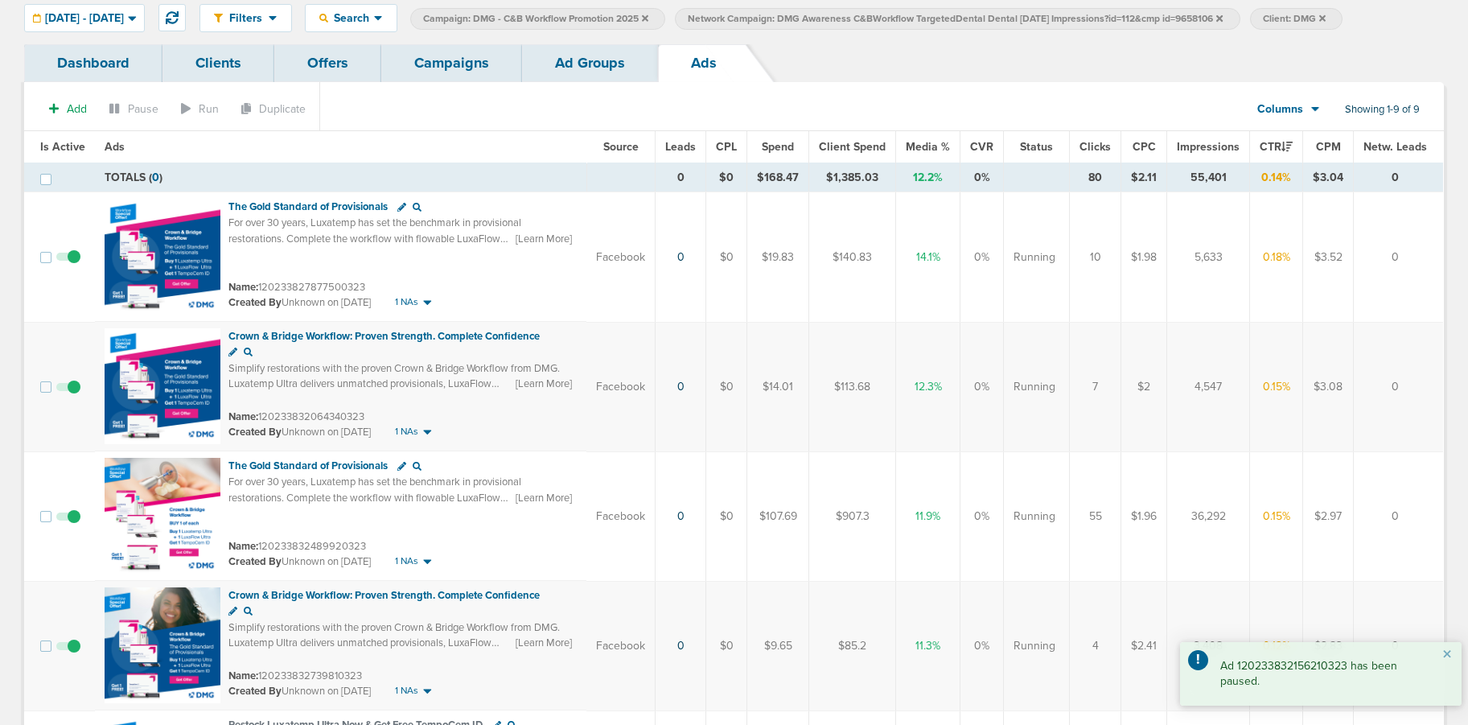
click at [576, 50] on link "Ad Groups" at bounding box center [590, 63] width 136 height 38
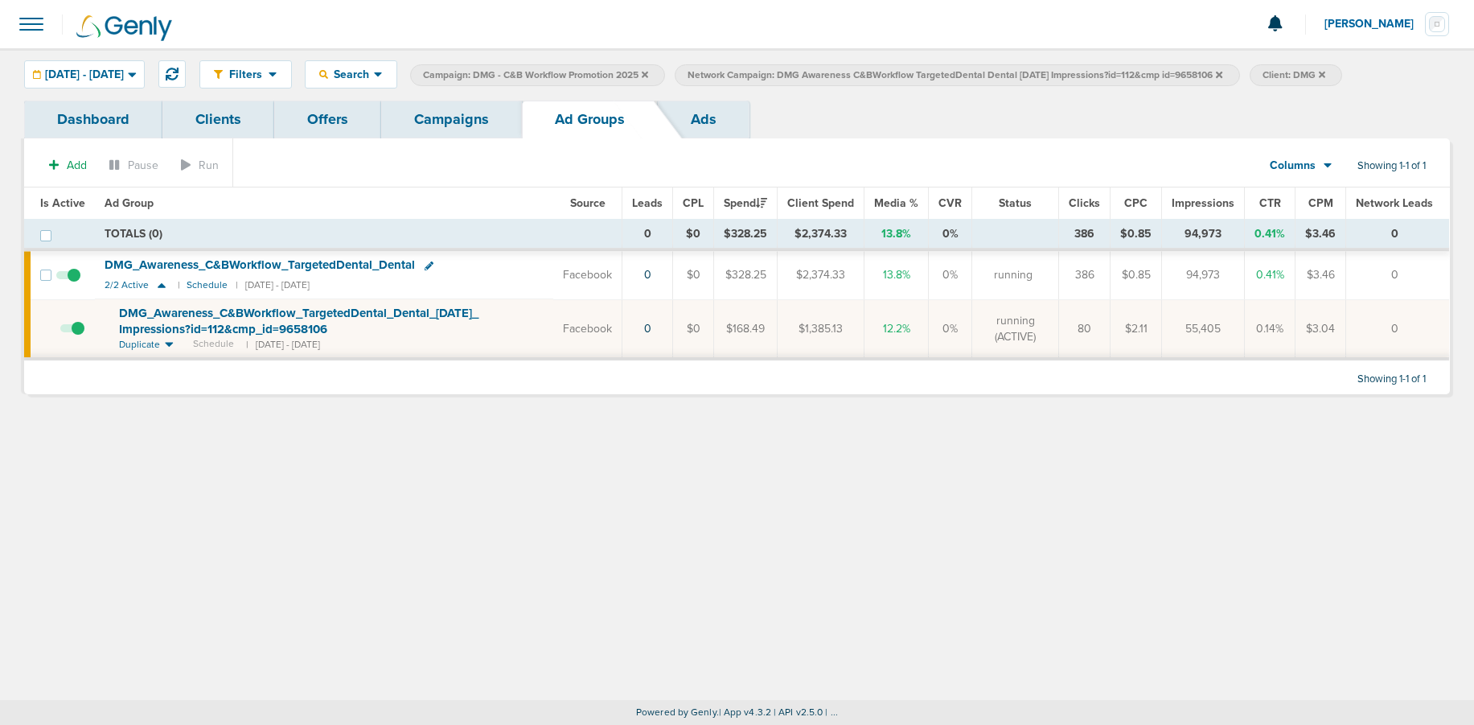
click at [1223, 75] on icon at bounding box center [1219, 74] width 6 height 6
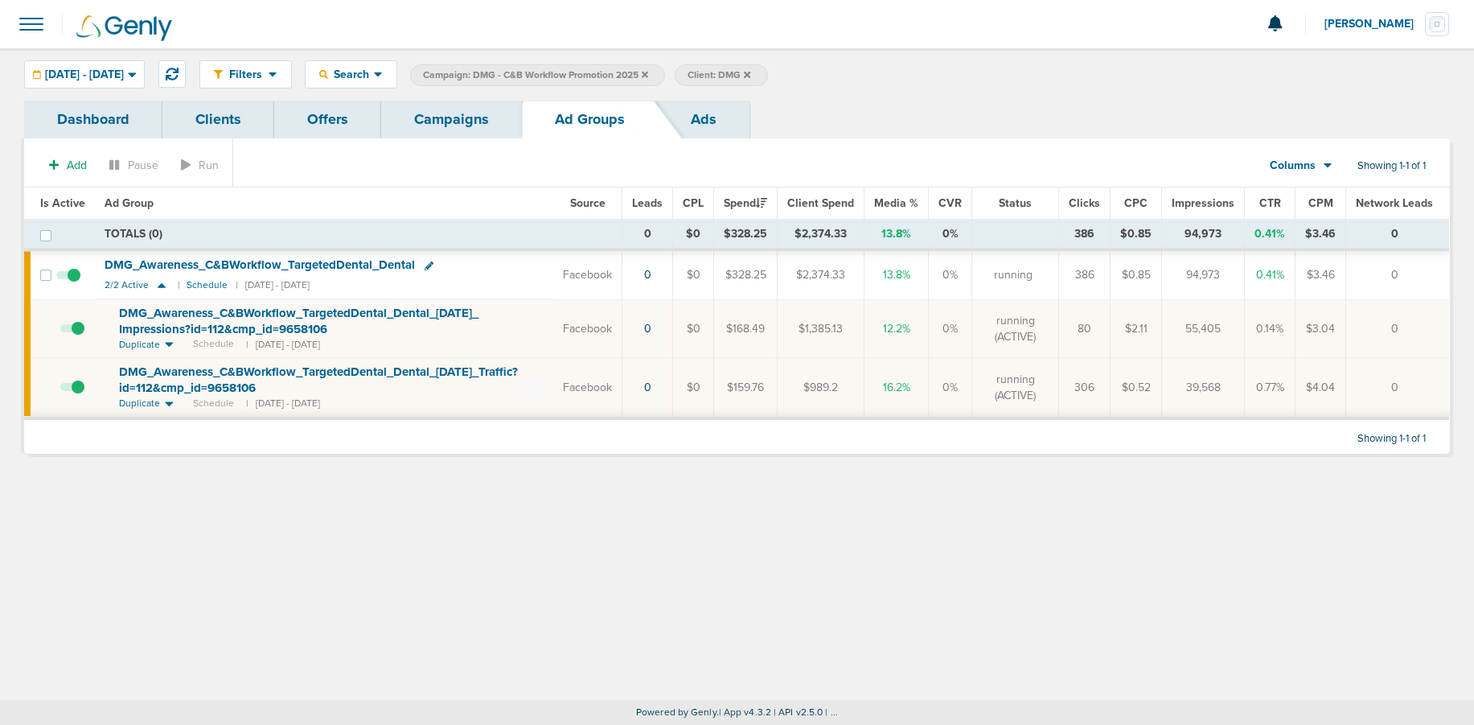
click at [260, 372] on span "DMG_ Awareness_ C&BWorkflow_ TargetedDental_ Dental_ [DATE]_ Traffic?id=112&cmp…" at bounding box center [318, 379] width 399 height 31
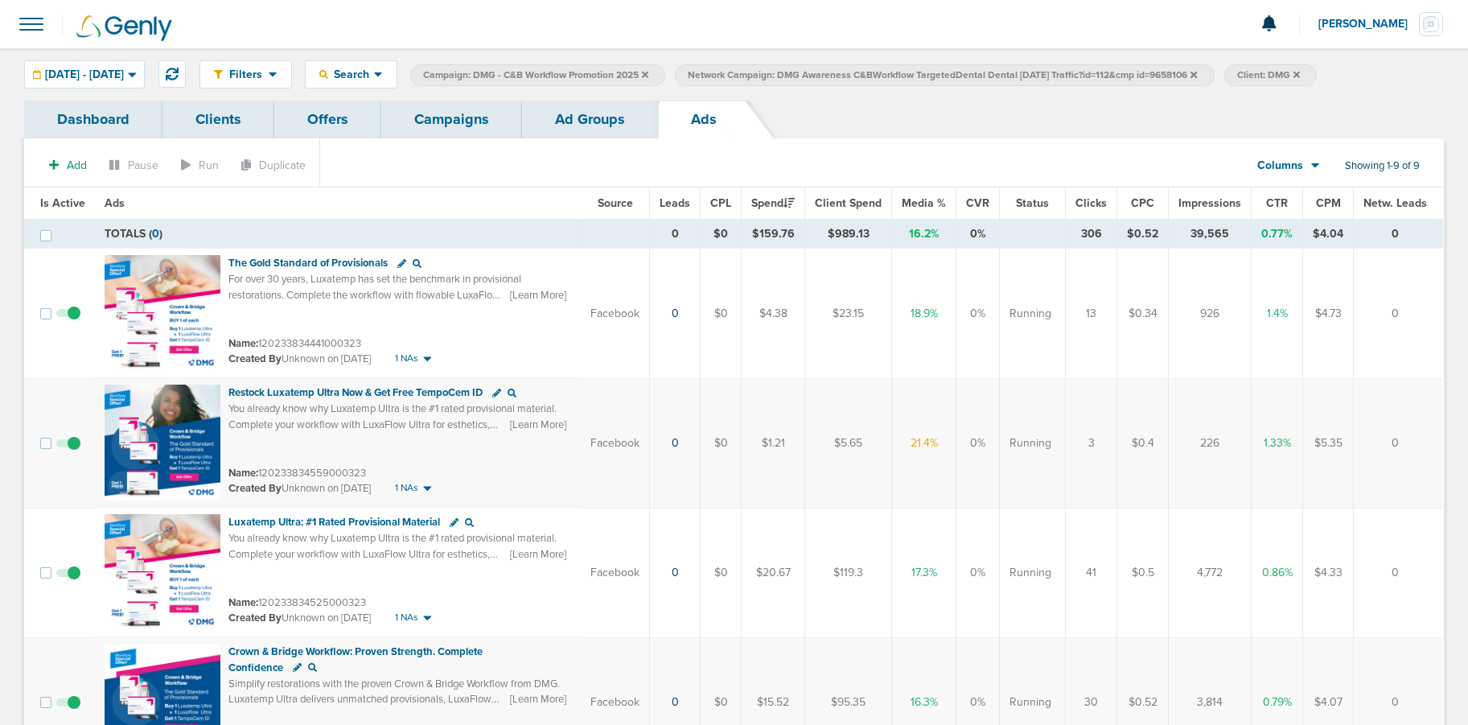
scroll to position [2, 0]
click at [1280, 205] on span "CTR" at bounding box center [1277, 202] width 22 height 14
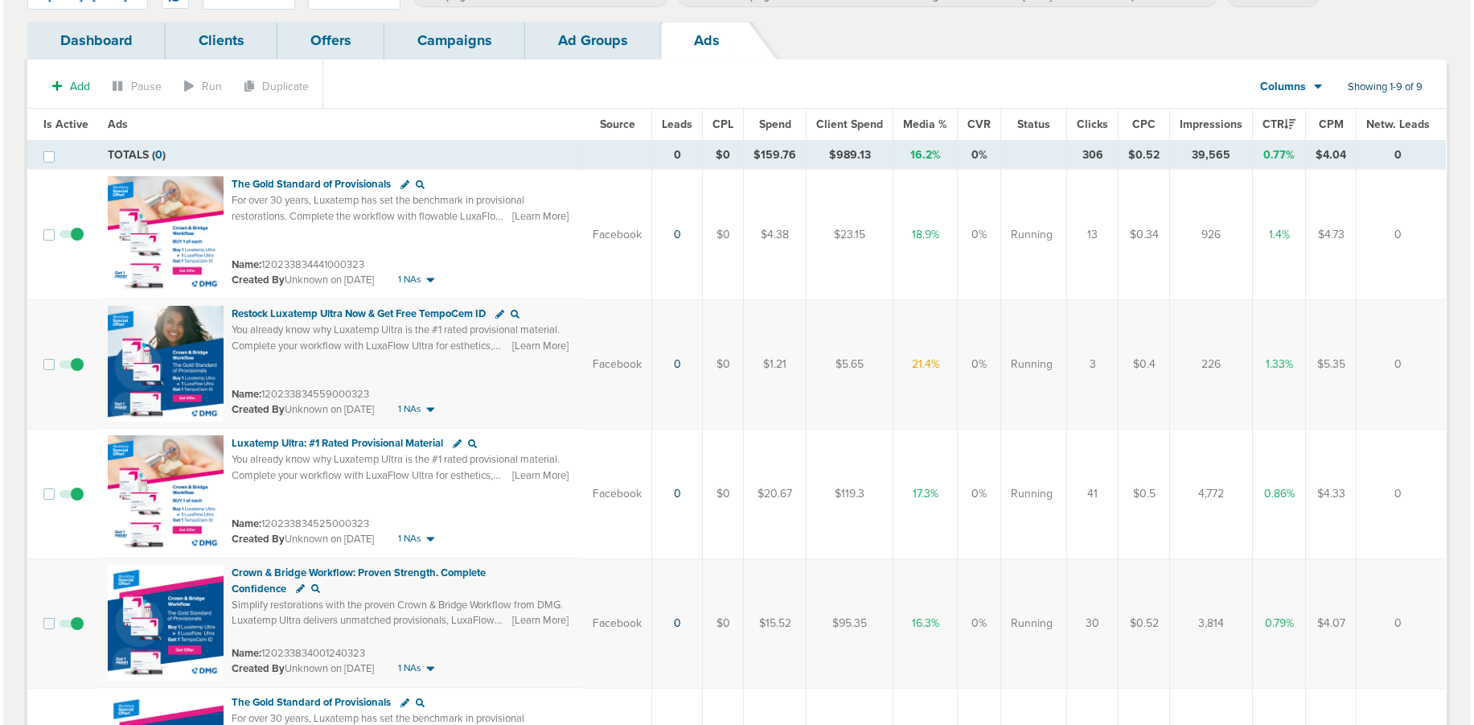
scroll to position [0, 0]
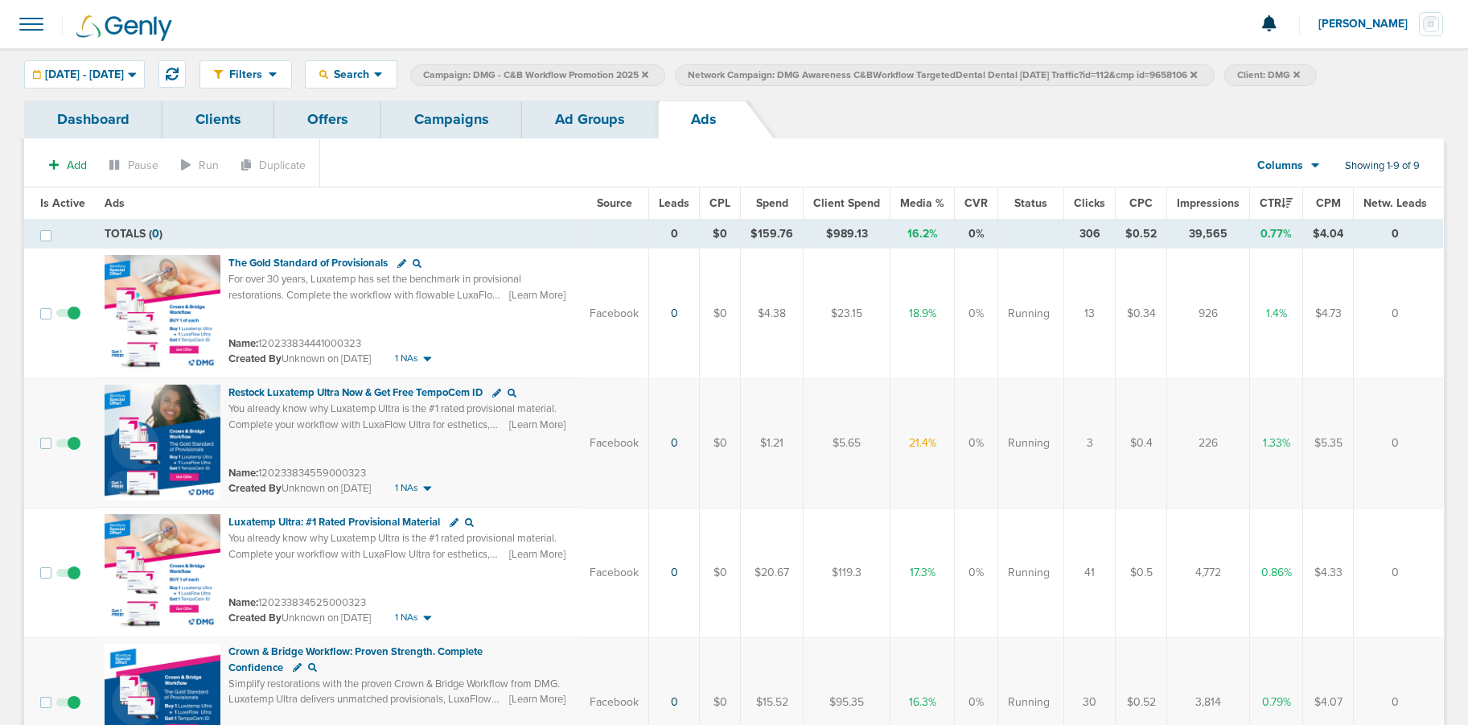
click at [611, 111] on link "Ad Groups" at bounding box center [590, 120] width 136 height 38
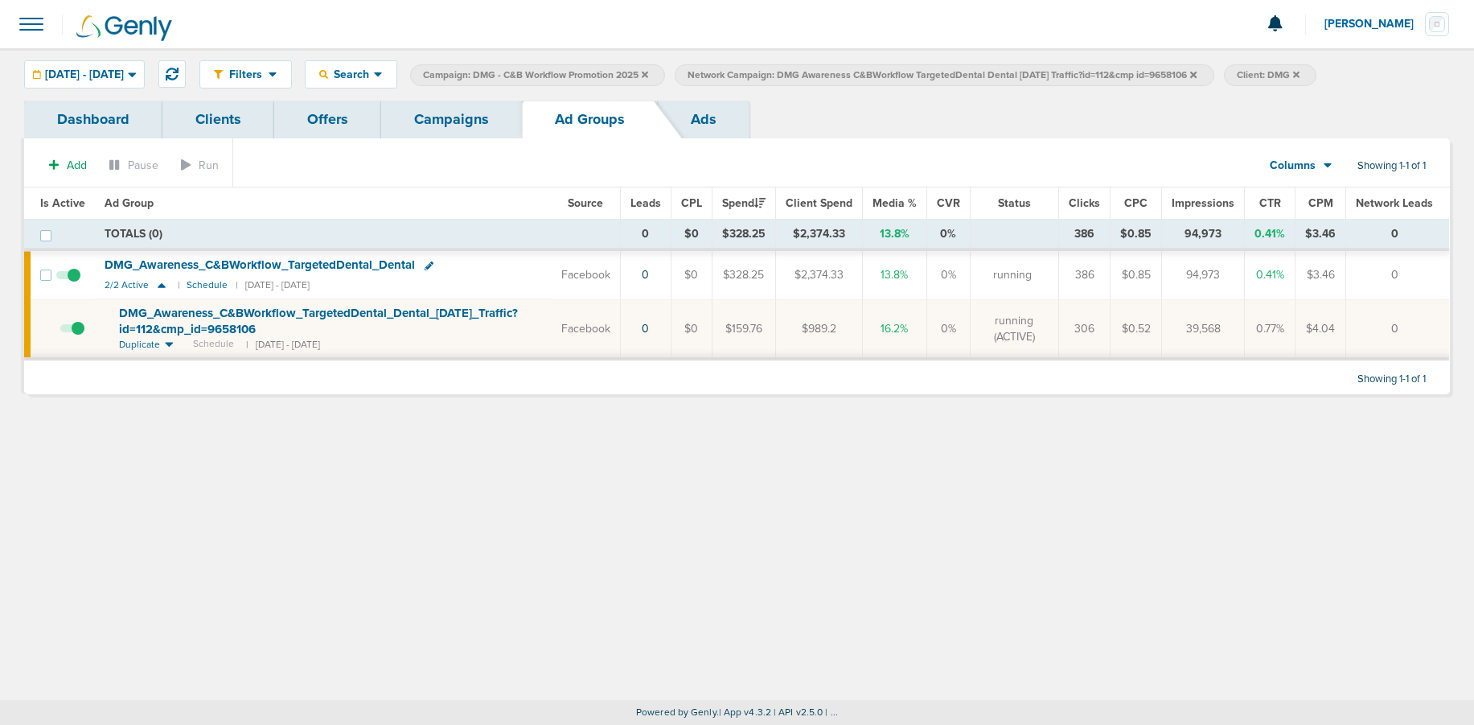
click at [462, 125] on link "Campaigns" at bounding box center [451, 120] width 141 height 38
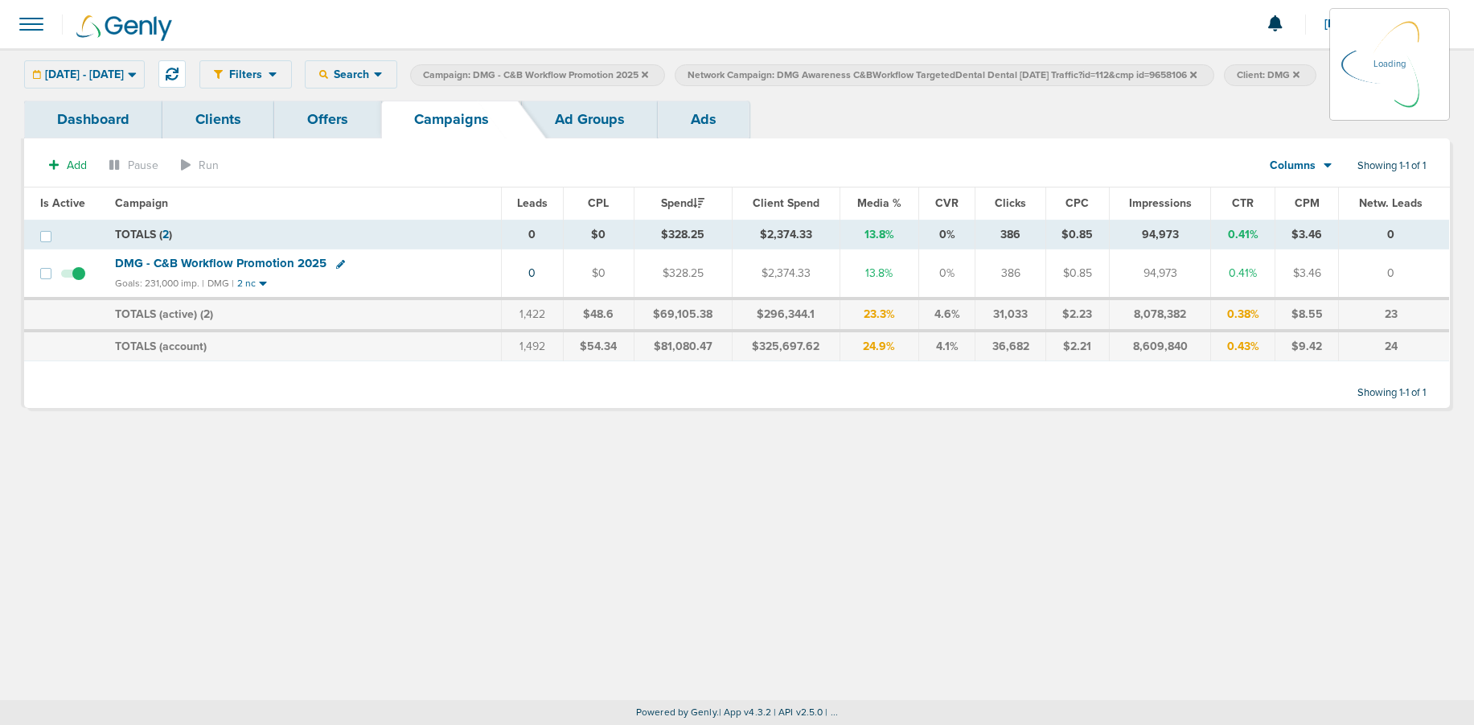
click at [1197, 76] on icon at bounding box center [1193, 75] width 6 height 10
click at [1383, 24] on span "[PERSON_NAME]" at bounding box center [1375, 23] width 101 height 11
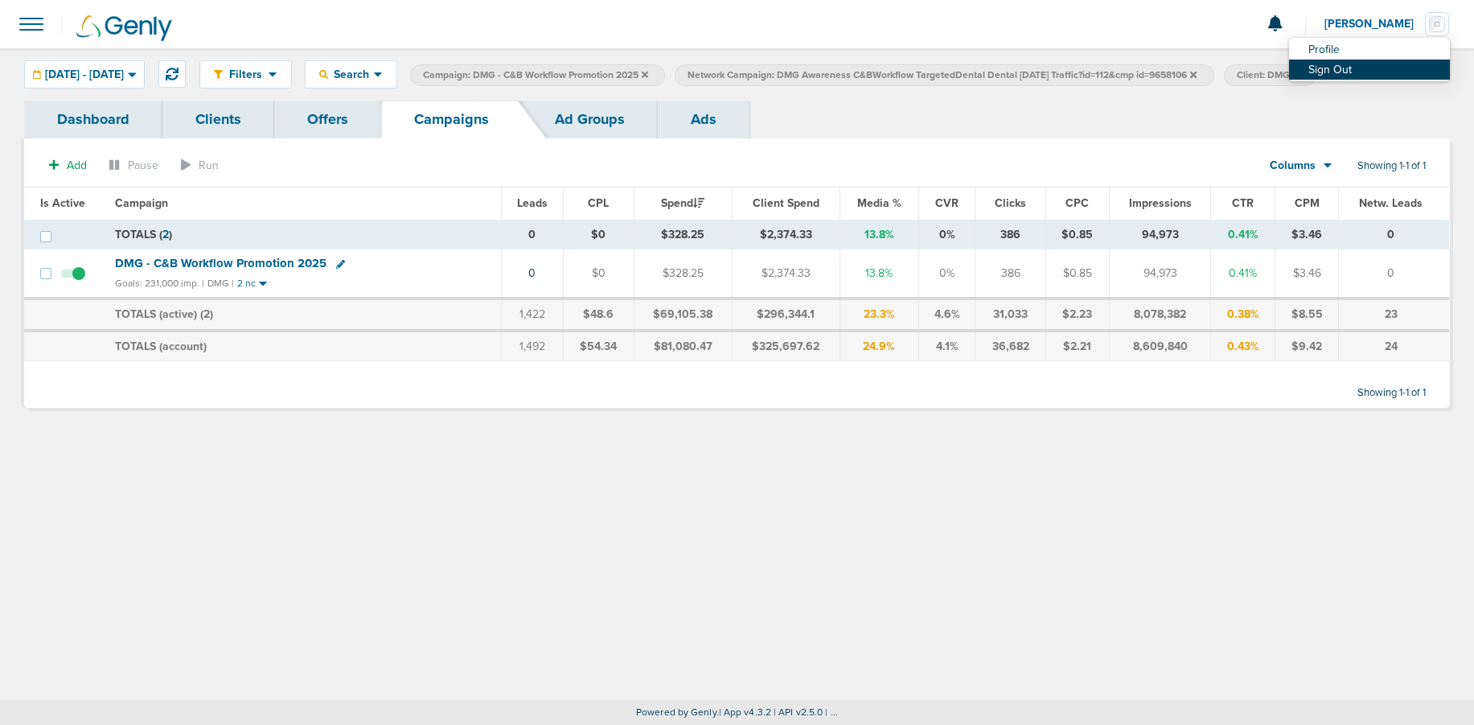
click at [1350, 66] on link "Sign Out" at bounding box center [1369, 70] width 161 height 20
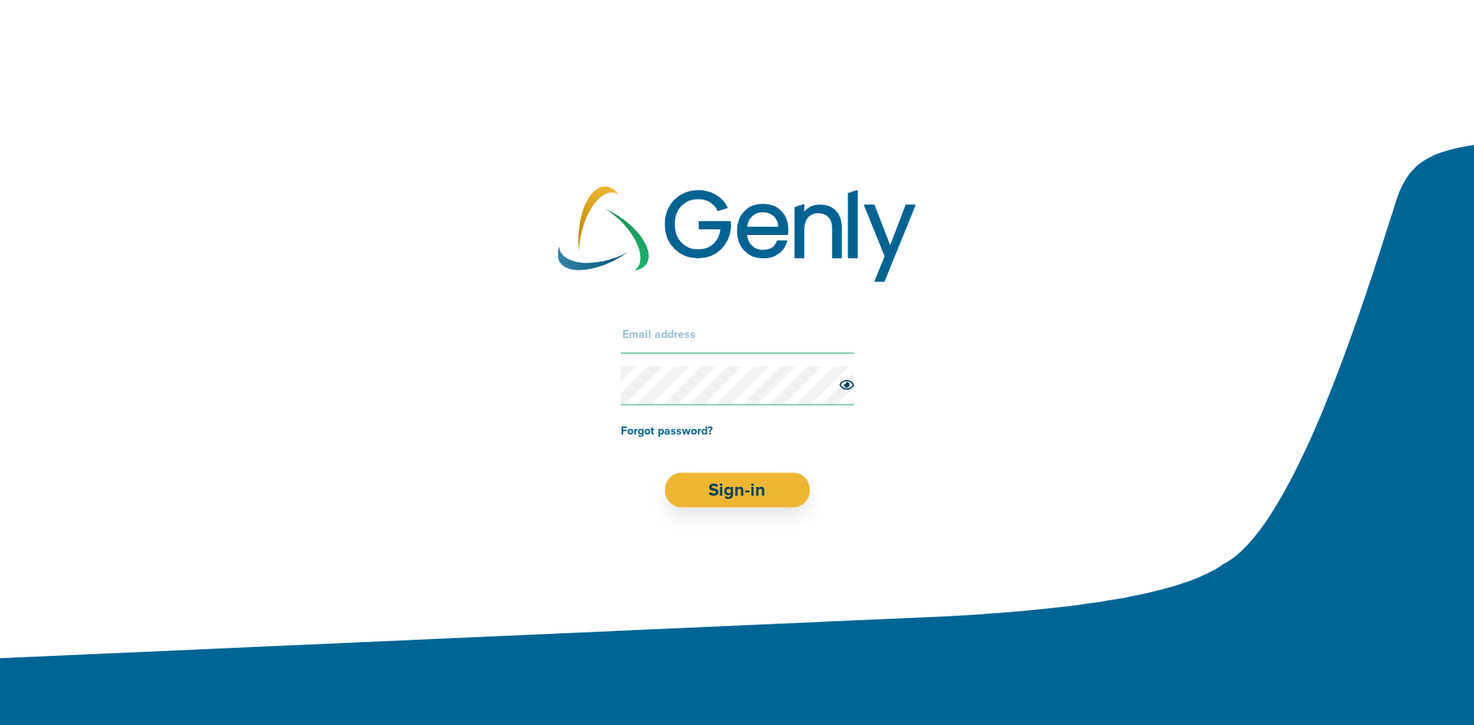
click at [684, 327] on input "text" at bounding box center [737, 333] width 233 height 39
type input "[EMAIL_ADDRESS][DOMAIN_NAME]"
click at [754, 488] on button "Sign-in" at bounding box center [737, 489] width 146 height 35
